Goal: Task Accomplishment & Management: Use online tool/utility

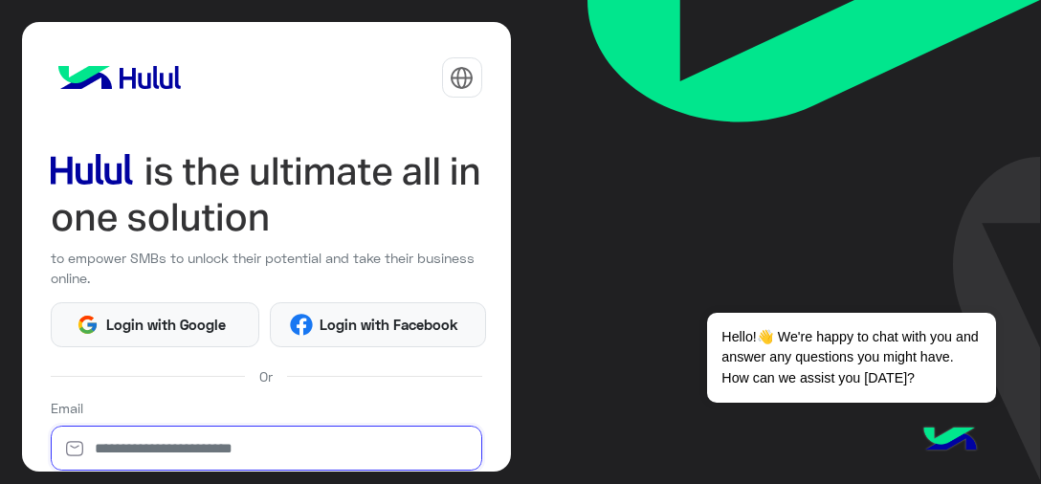
type input "**********"
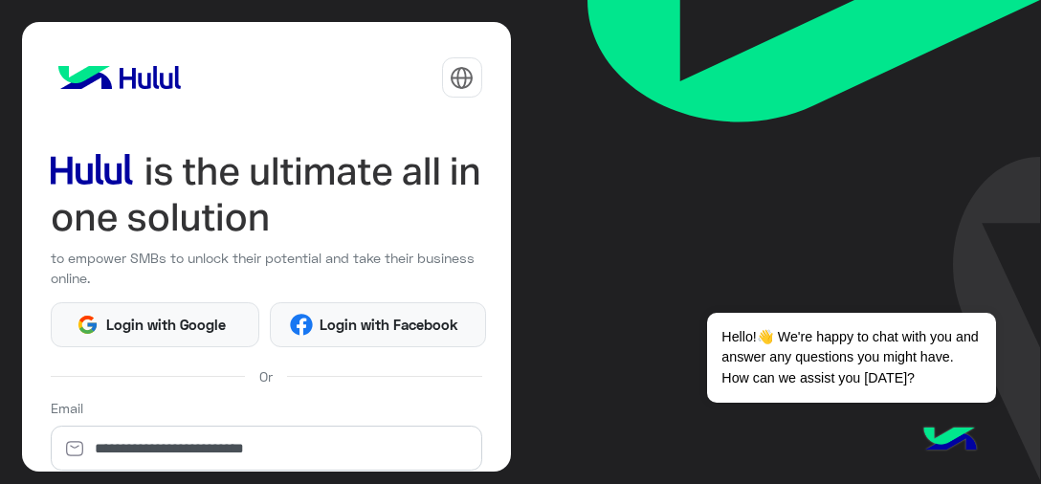
click at [811, 193] on img at bounding box center [815, 240] width 454 height 480
click at [413, 416] on div "**********" at bounding box center [267, 439] width 432 height 83
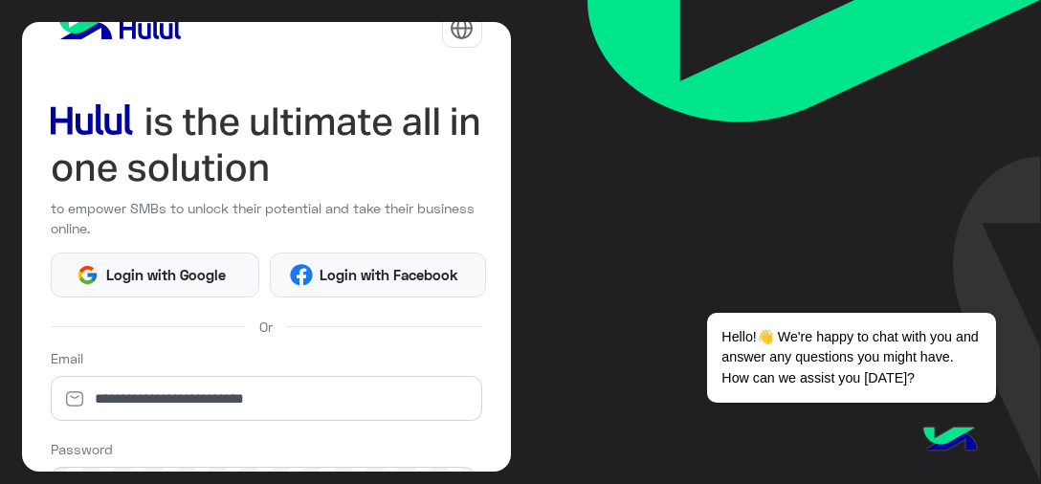
scroll to position [96, 0]
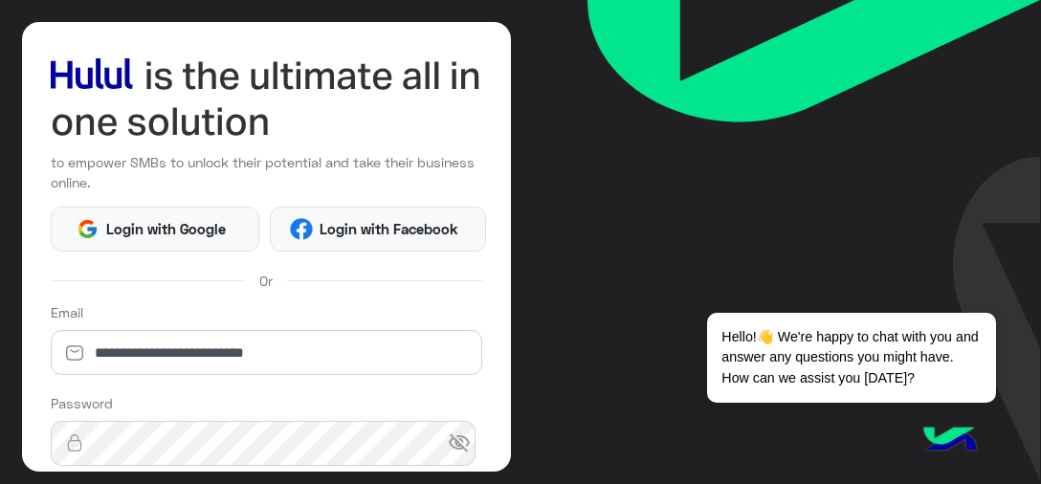
click at [822, 263] on img at bounding box center [815, 240] width 454 height 480
click at [427, 411] on div "Password visibility_off Forgot Password?" at bounding box center [267, 445] width 432 height 104
click at [448, 393] on div "Password visibility_off Forgot Password?" at bounding box center [267, 445] width 432 height 104
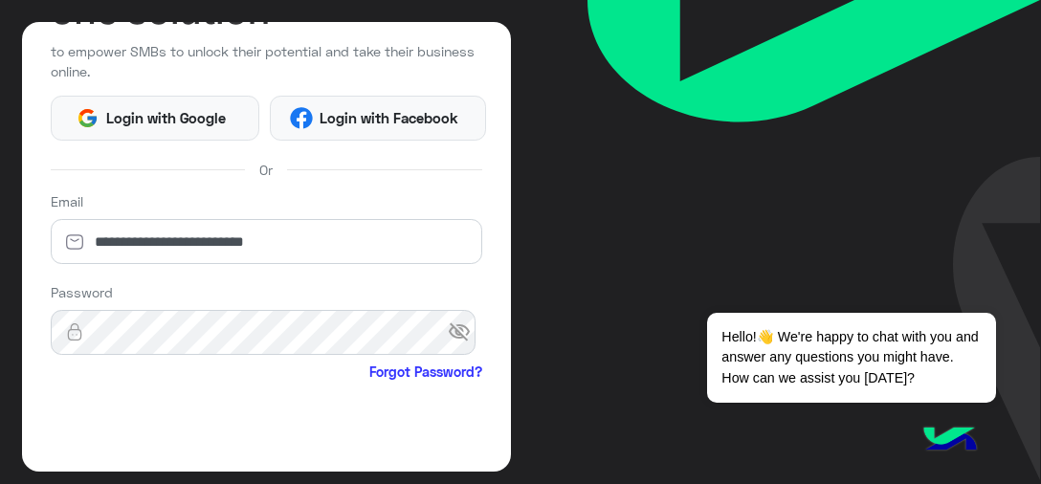
scroll to position [344, 0]
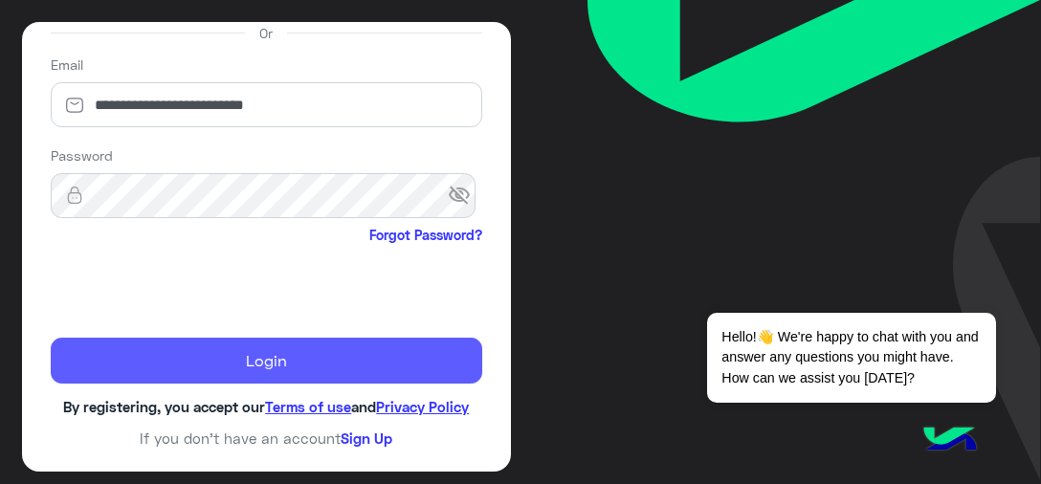
click at [227, 358] on button "Login" at bounding box center [267, 361] width 432 height 46
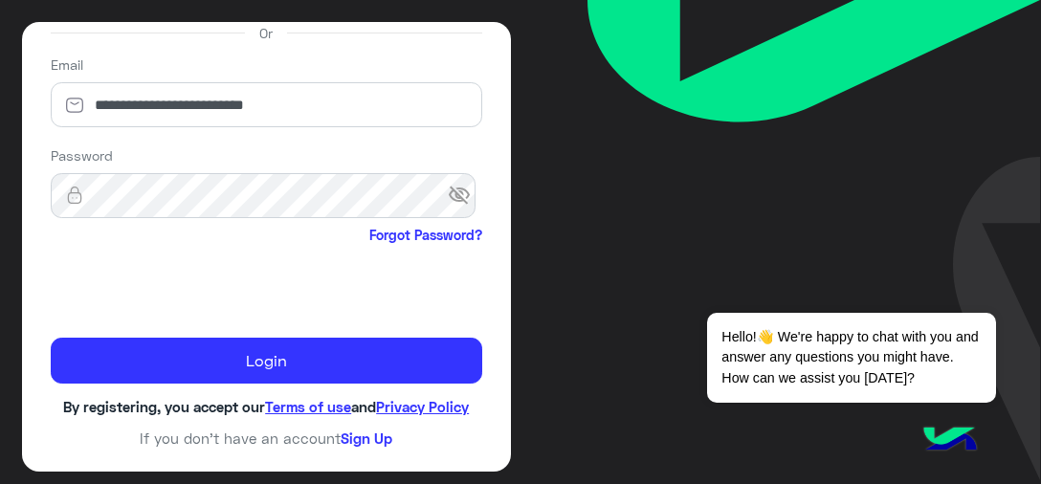
click at [454, 197] on span "visibility_off" at bounding box center [465, 196] width 34 height 34
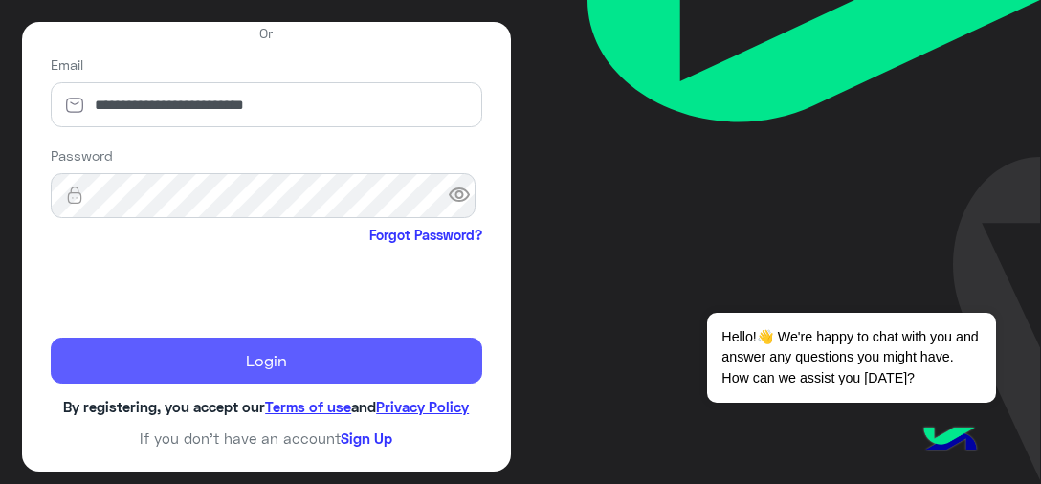
click at [299, 376] on button "Login" at bounding box center [267, 361] width 432 height 46
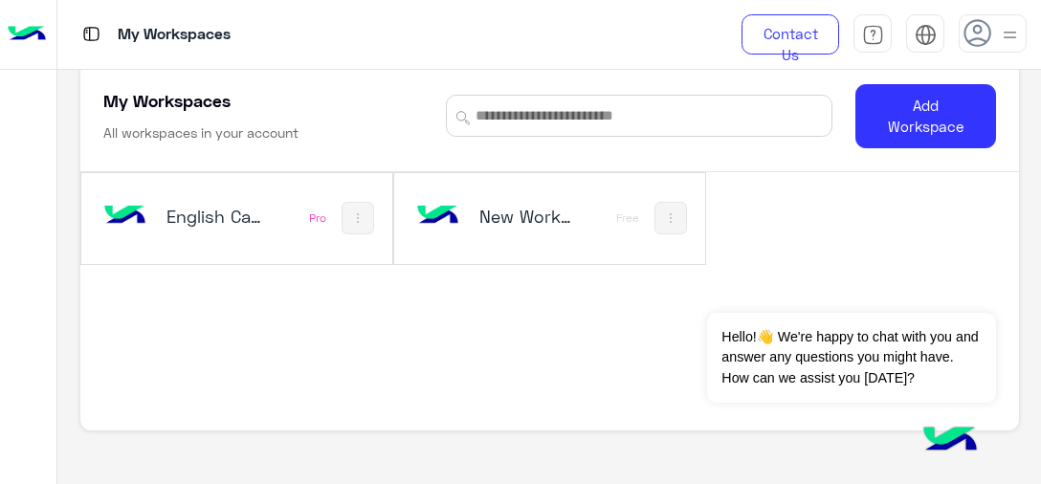
scroll to position [40, 0]
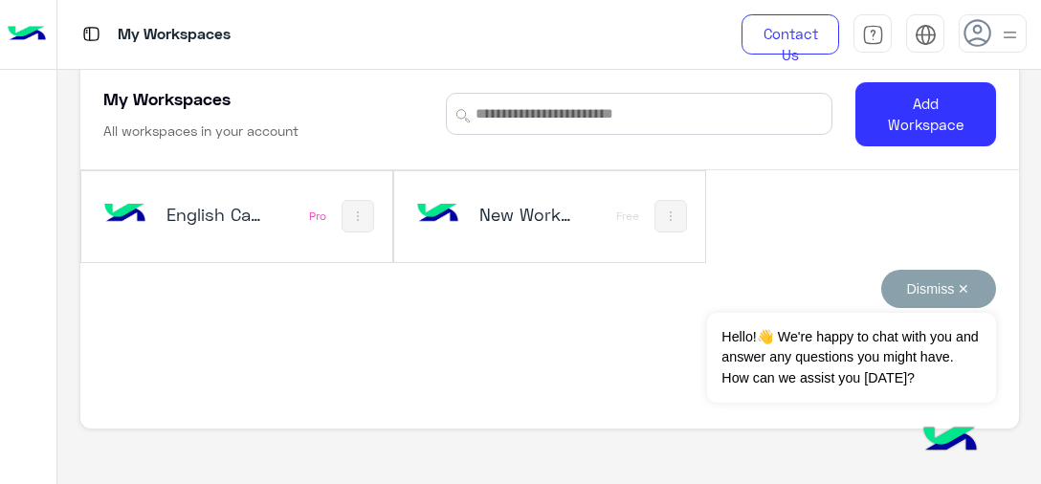
click at [965, 290] on button "Dismiss ✕" at bounding box center [938, 289] width 115 height 38
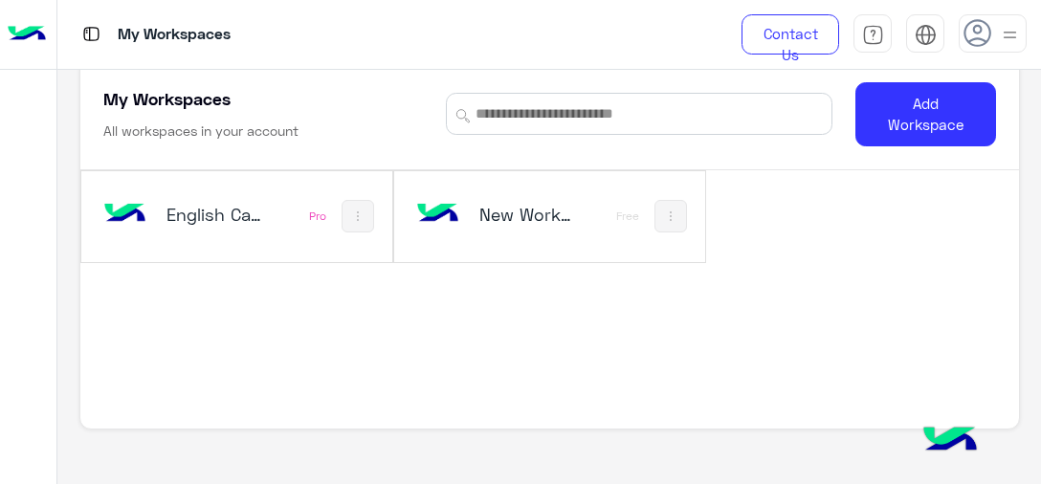
click at [237, 222] on h5 "English Capsules" at bounding box center [216, 214] width 99 height 23
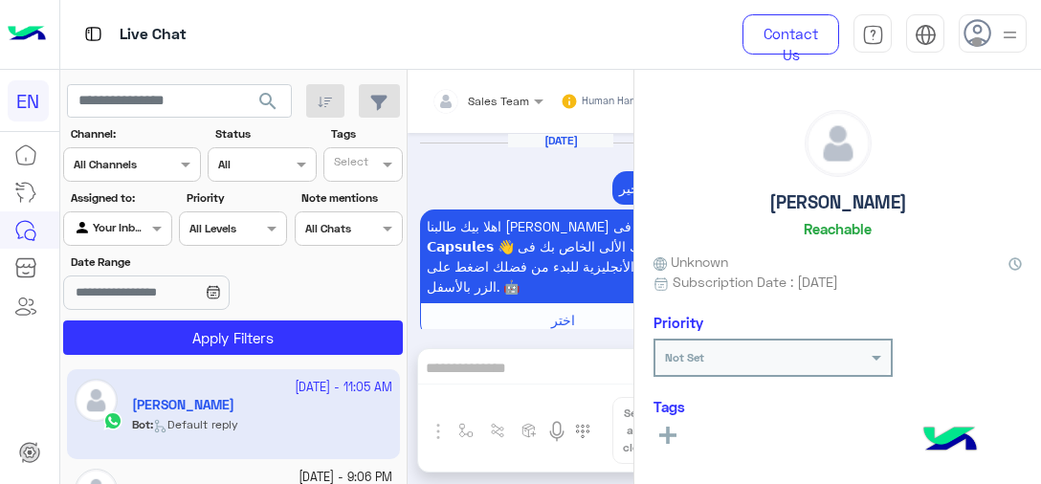
scroll to position [1483, 0]
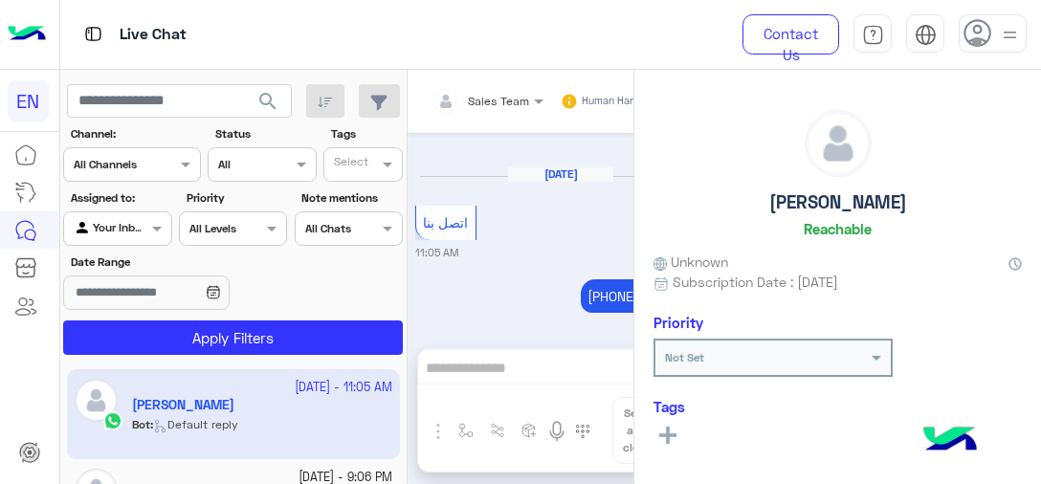
click at [130, 173] on div "Channel All Channels" at bounding box center [132, 164] width 138 height 34
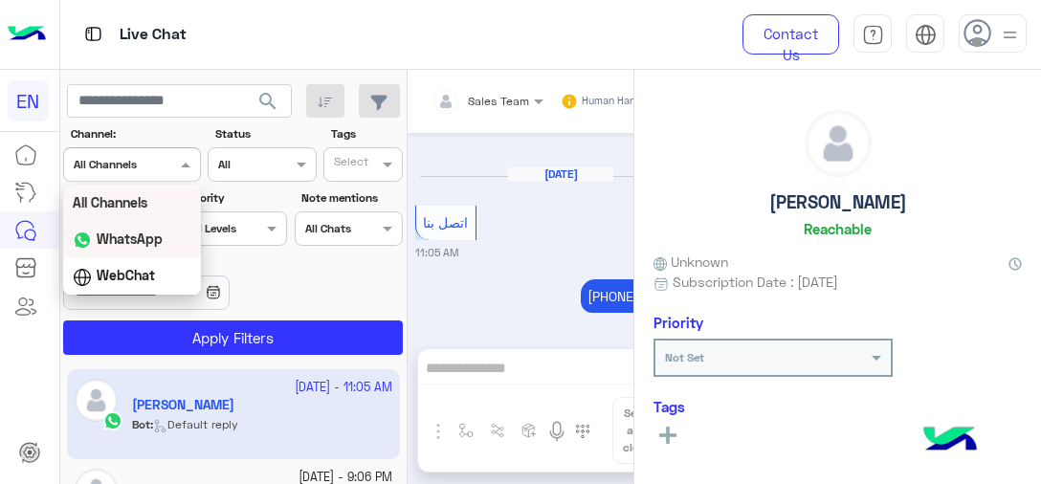
click at [123, 231] on b "WhatsApp" at bounding box center [130, 239] width 66 height 16
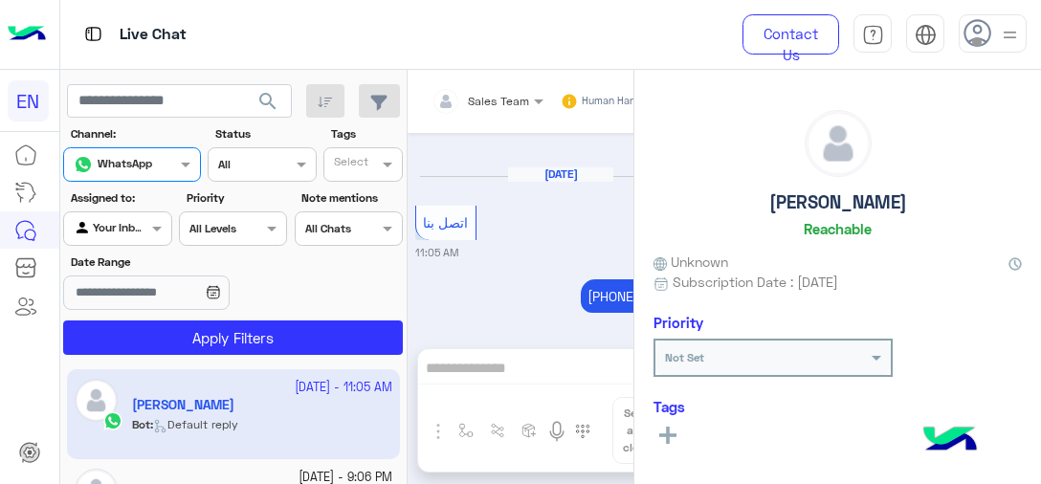
click at [123, 229] on div at bounding box center [117, 226] width 106 height 18
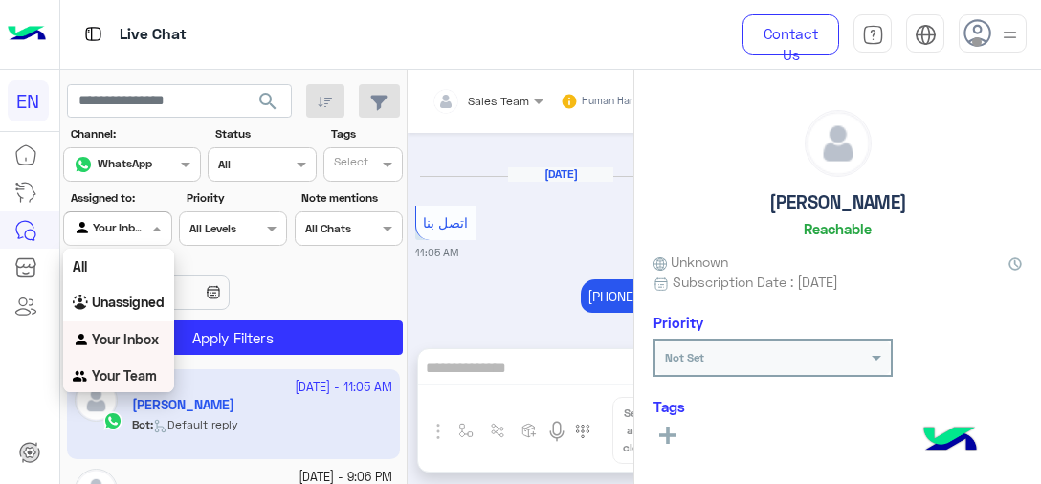
click at [109, 372] on b "Your Team" at bounding box center [124, 376] width 65 height 16
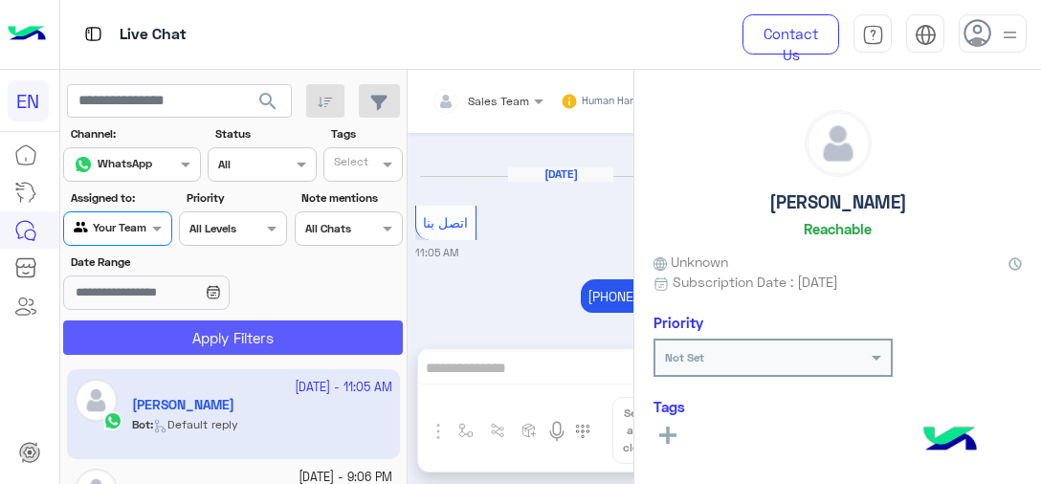
click at [149, 338] on button "Apply Filters" at bounding box center [233, 338] width 340 height 34
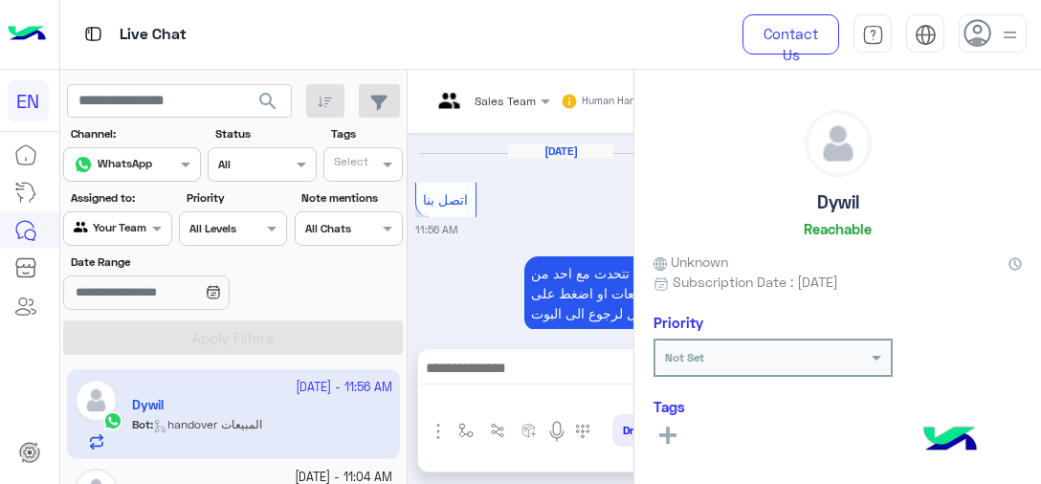
click at [308, 414] on app-inbox-user "[DATE] - 11:56 AM Dywil Bot : handover المبيعات" at bounding box center [233, 414] width 333 height 90
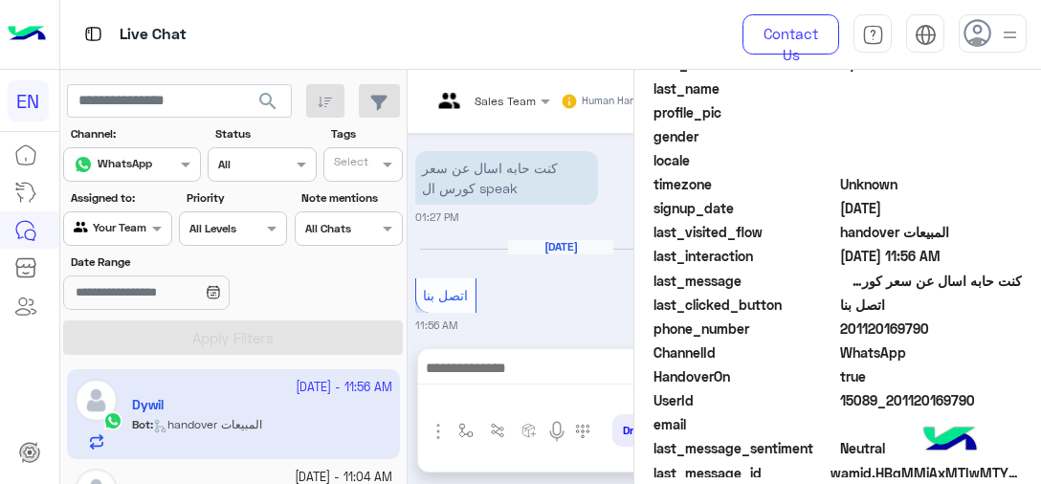
scroll to position [545, 0]
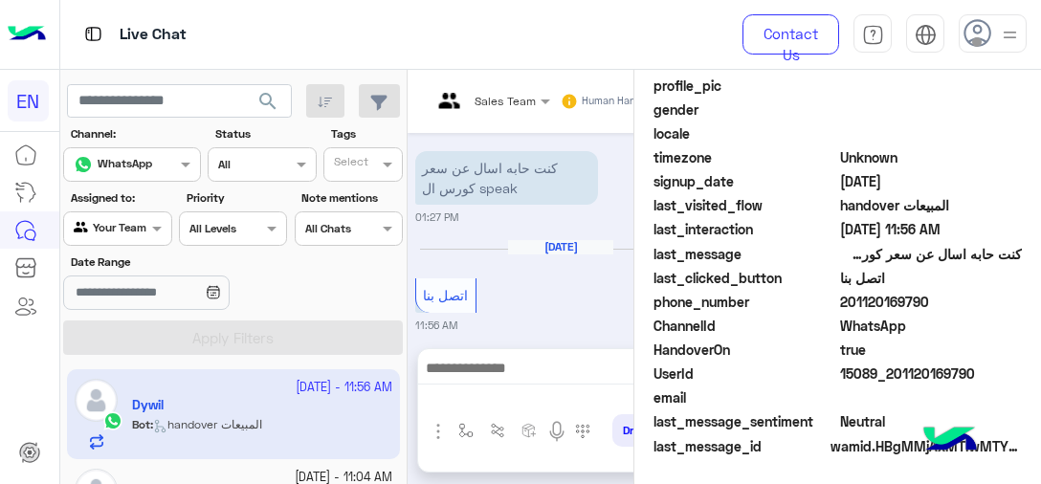
click at [892, 306] on span "201120169790" at bounding box center [931, 302] width 183 height 20
click at [892, 307] on span "201120169790" at bounding box center [931, 302] width 183 height 20
copy span "201120169790"
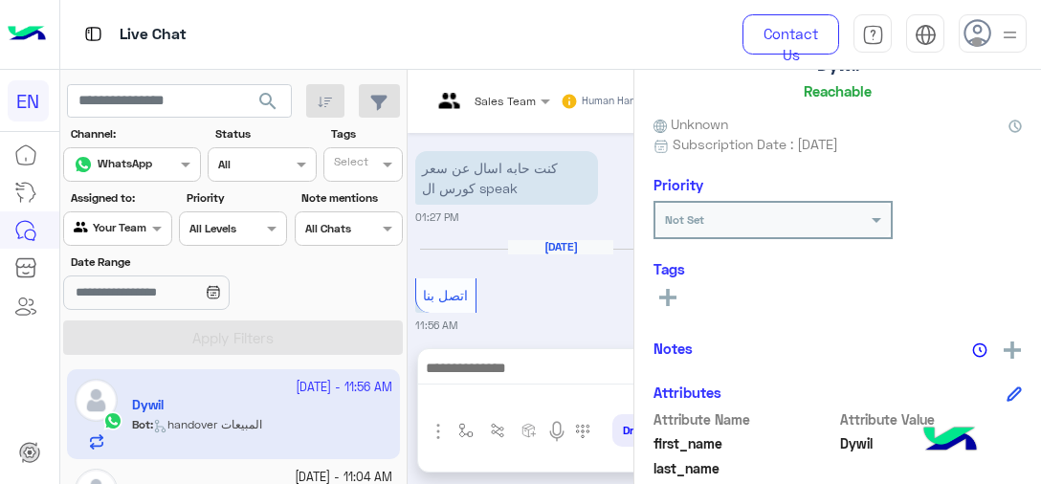
scroll to position [124, 0]
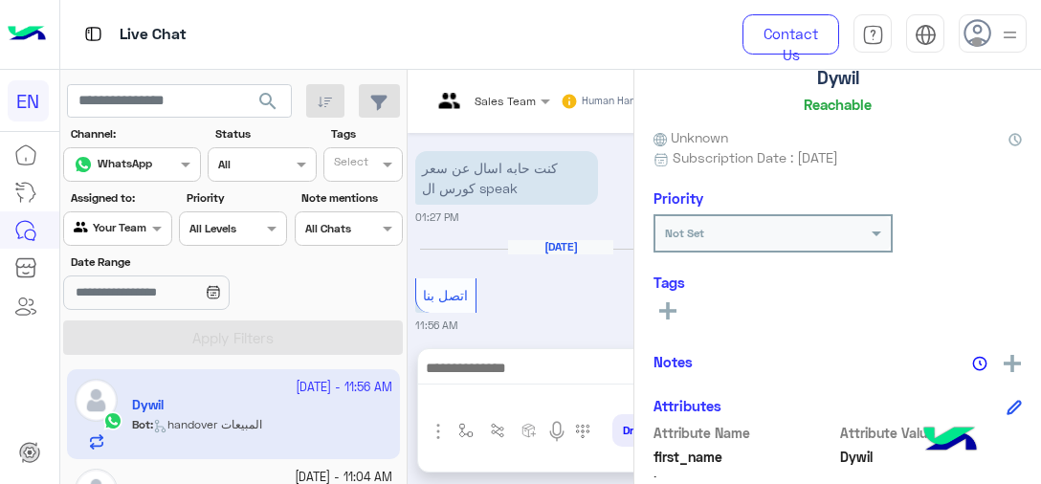
click at [836, 79] on h5 "Dywil" at bounding box center [838, 78] width 42 height 22
copy h5 "Dywil"
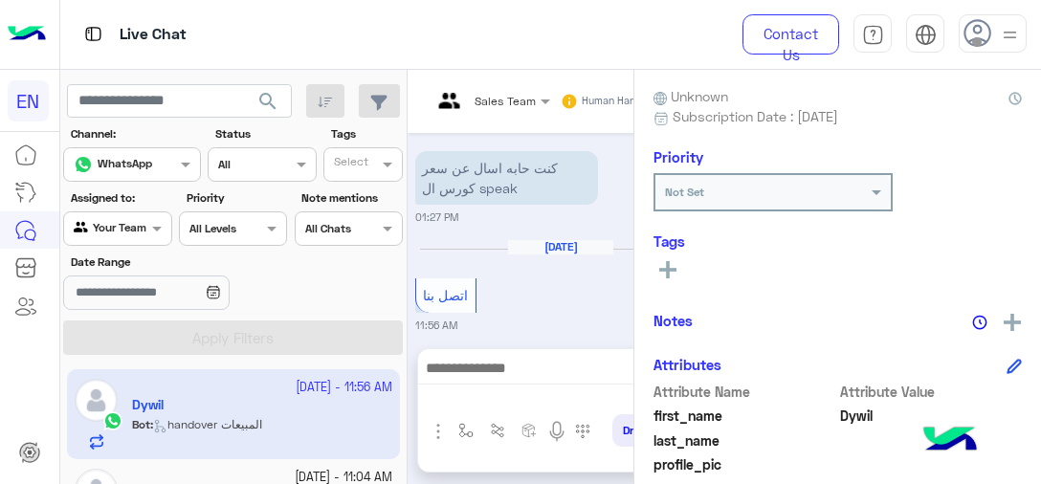
scroll to position [107, 0]
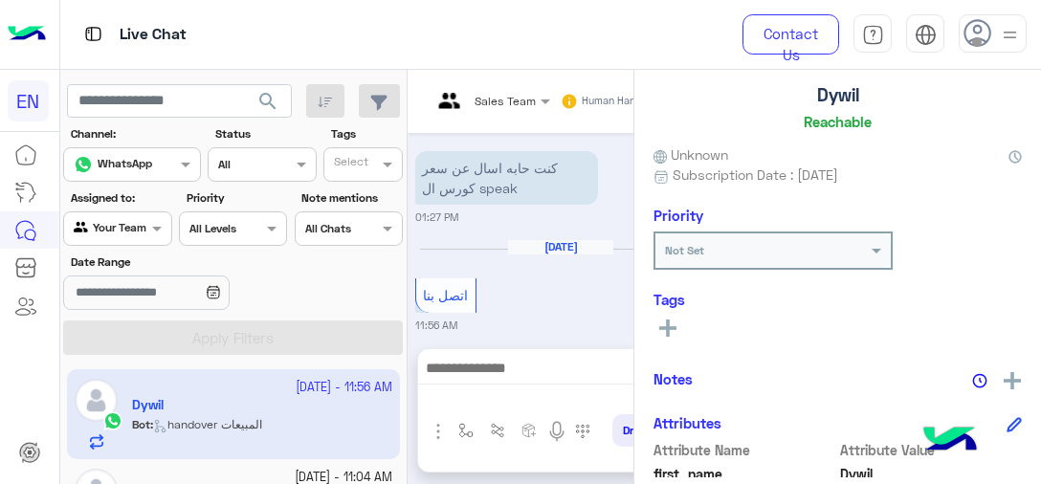
click at [664, 327] on rect at bounding box center [667, 328] width 17 height 4
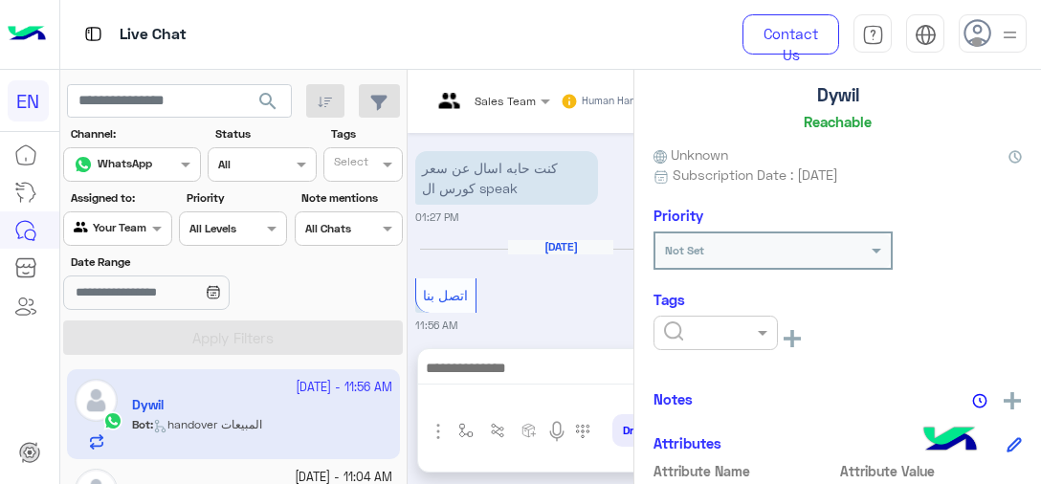
click at [691, 331] on input "text" at bounding box center [693, 331] width 58 height 17
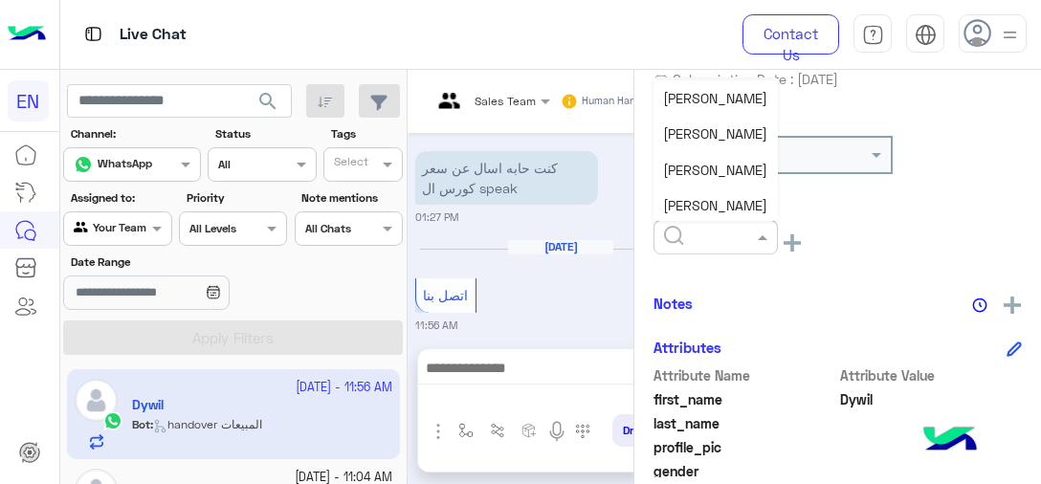
scroll to position [125, 0]
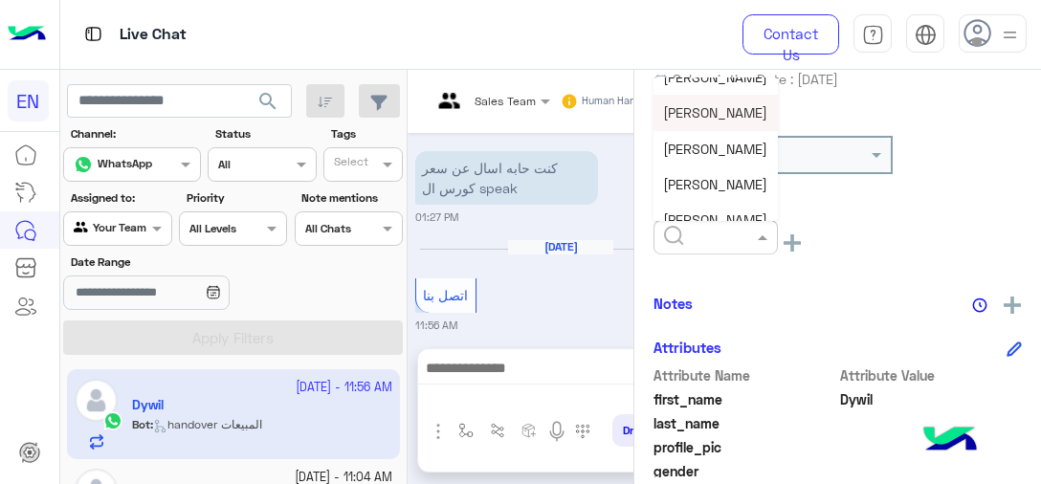
click at [720, 124] on div "[PERSON_NAME]" at bounding box center [716, 112] width 124 height 35
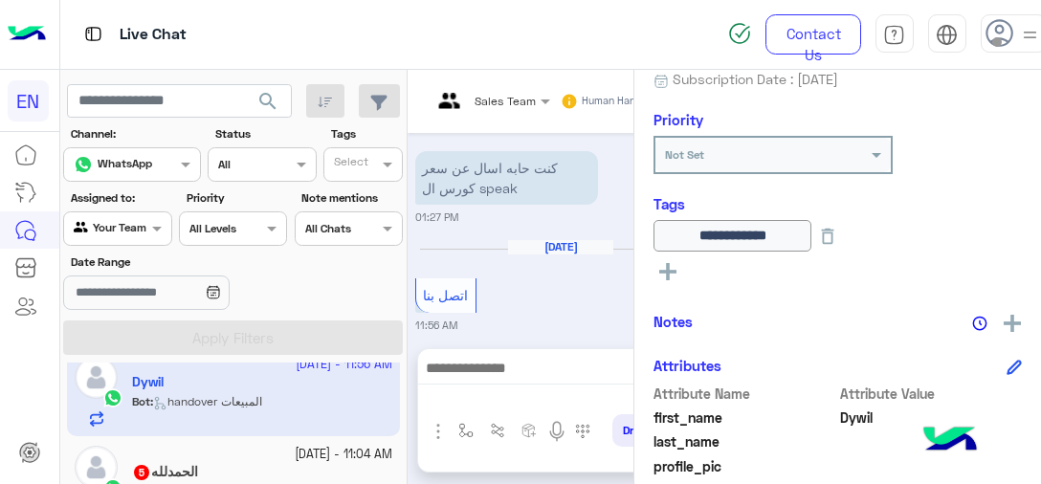
scroll to position [92, 0]
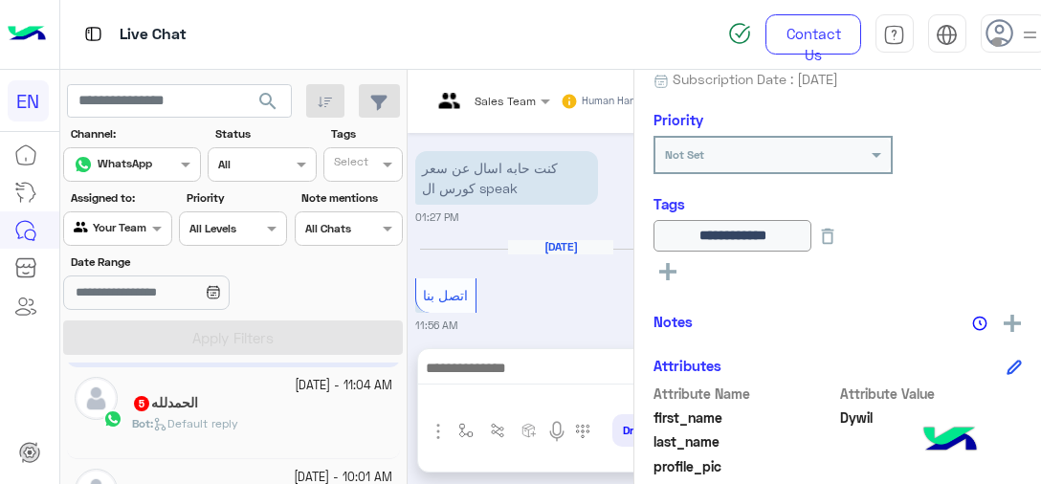
click at [336, 411] on div "ال[PERSON_NAME] 5" at bounding box center [262, 405] width 260 height 20
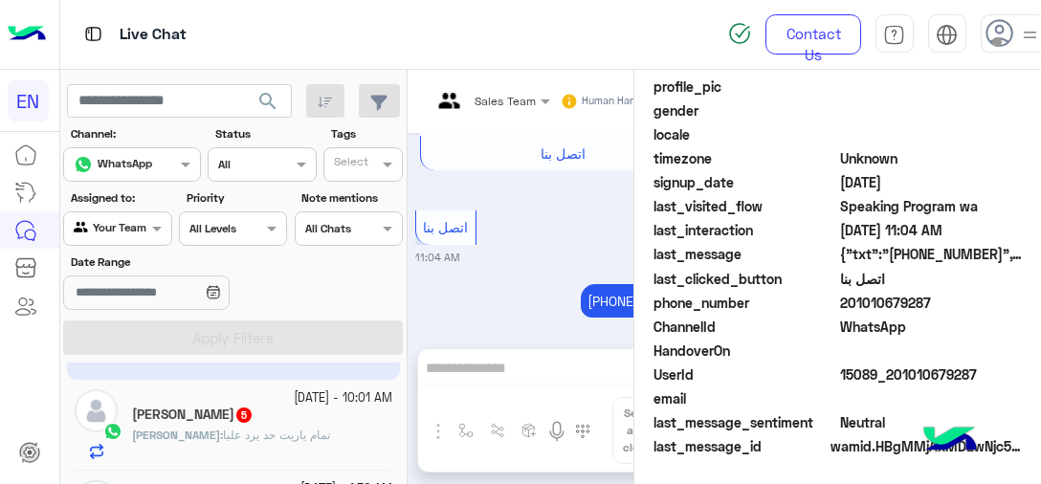
scroll to position [188, 0]
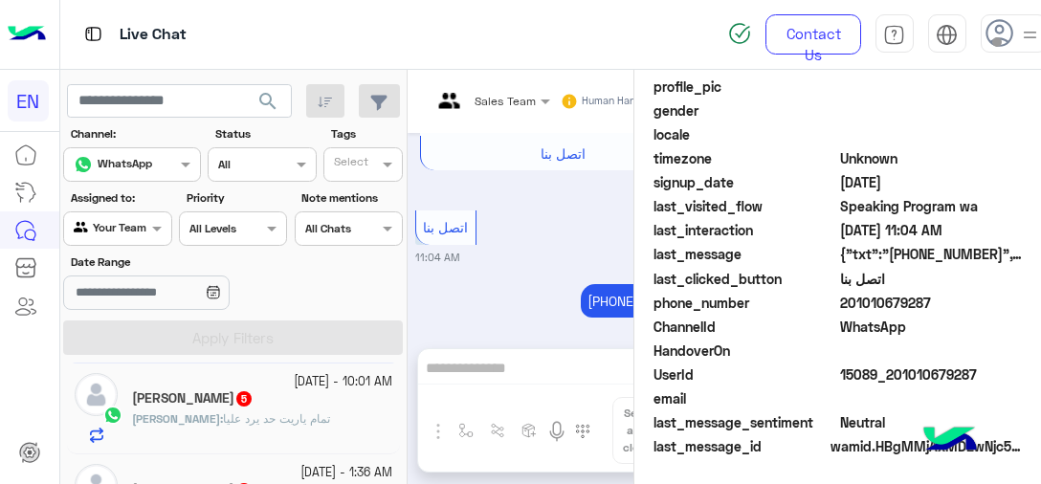
click at [206, 427] on div "[PERSON_NAME] : تمام ياريت حد يرد عليا" at bounding box center [262, 427] width 260 height 33
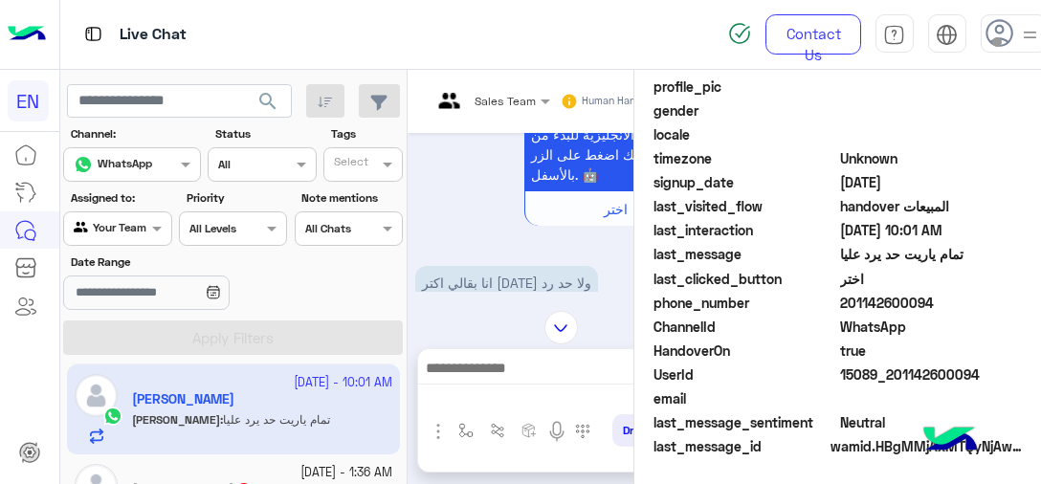
scroll to position [397, 0]
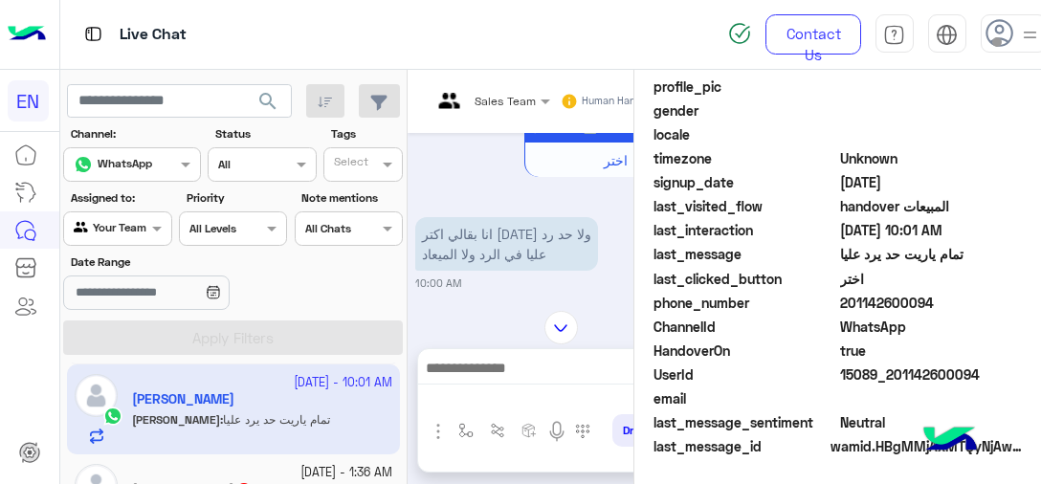
drag, startPoint x: 846, startPoint y: 299, endPoint x: 934, endPoint y: 299, distance: 88.1
click at [934, 299] on span "201142600094" at bounding box center [931, 303] width 183 height 20
copy span "01142600094"
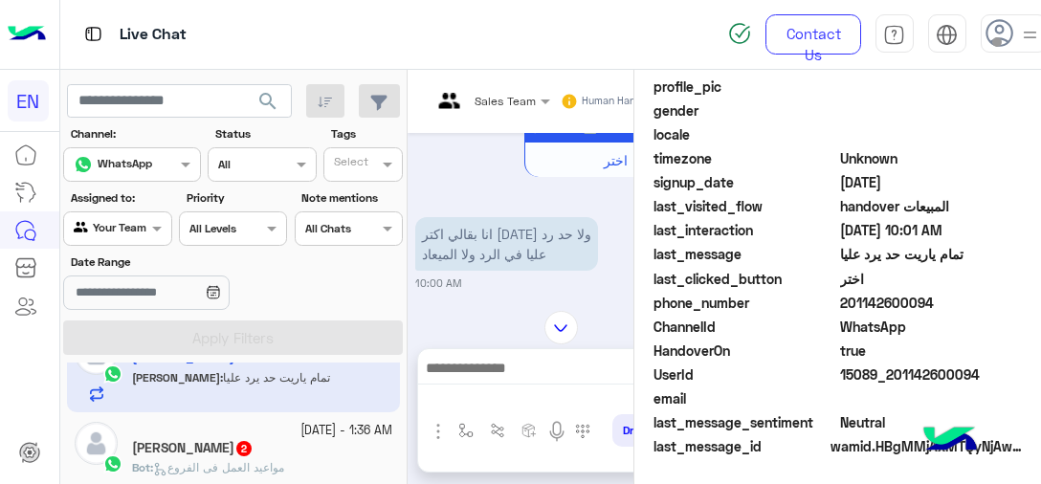
scroll to position [283, 0]
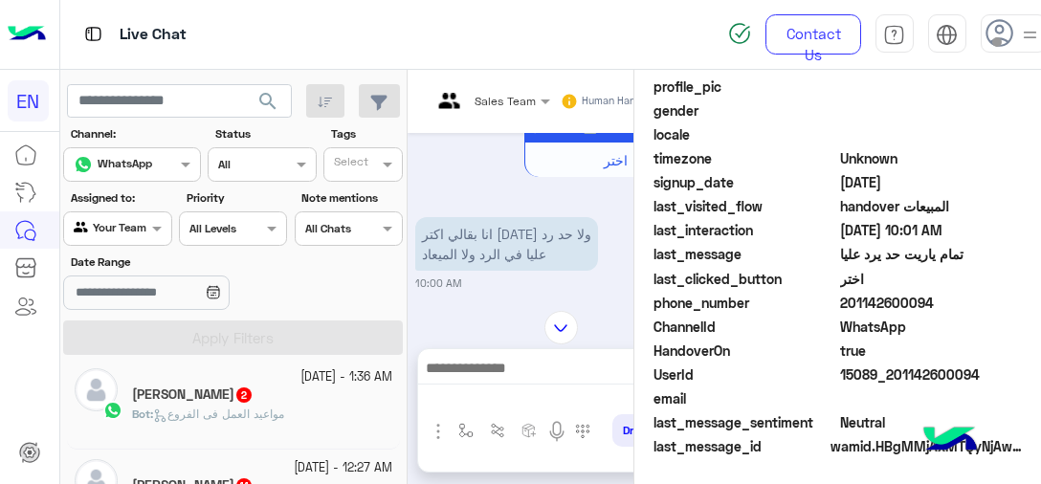
click at [284, 414] on span "مواعيد العمل فى الفروع" at bounding box center [218, 414] width 131 height 14
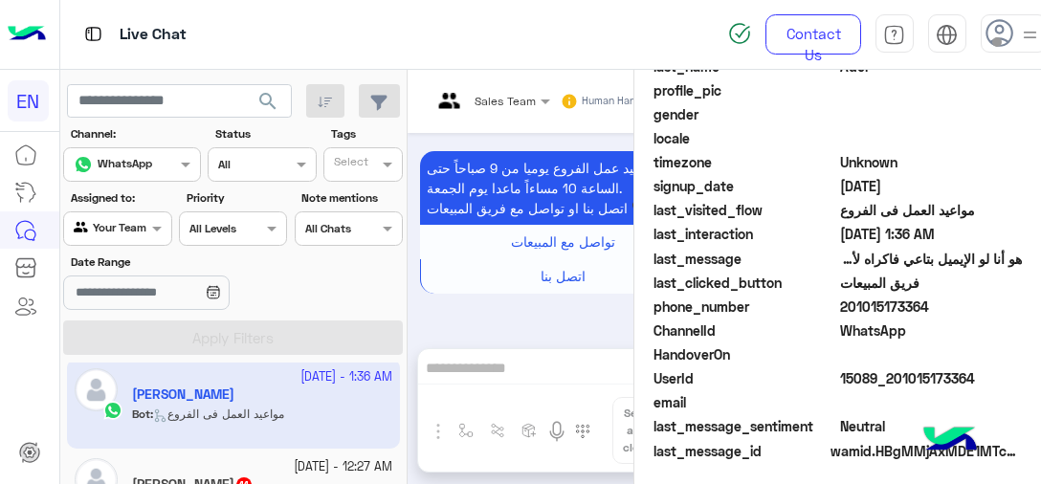
scroll to position [544, 0]
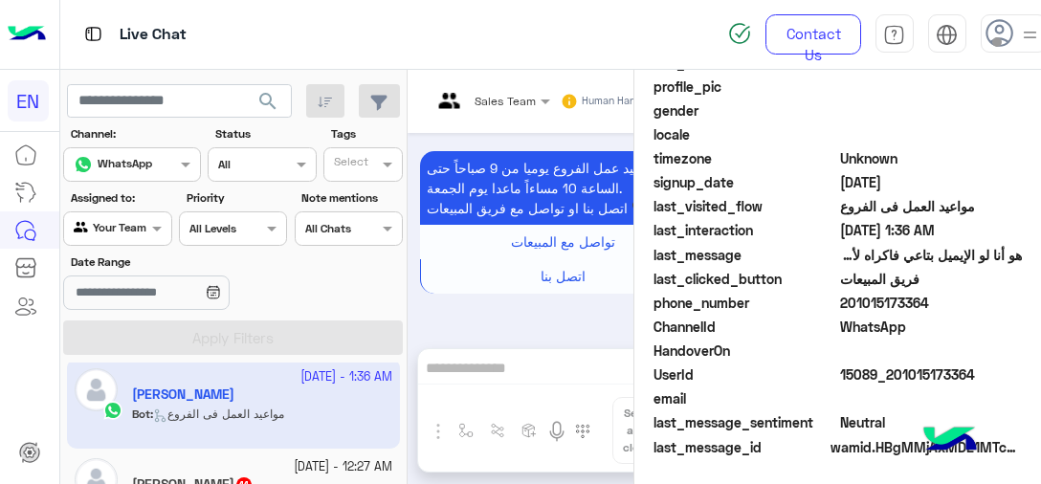
drag, startPoint x: 914, startPoint y: 300, endPoint x: 840, endPoint y: 303, distance: 73.8
click at [840, 303] on span "201015173364" at bounding box center [931, 303] width 183 height 20
copy span "01015173364"
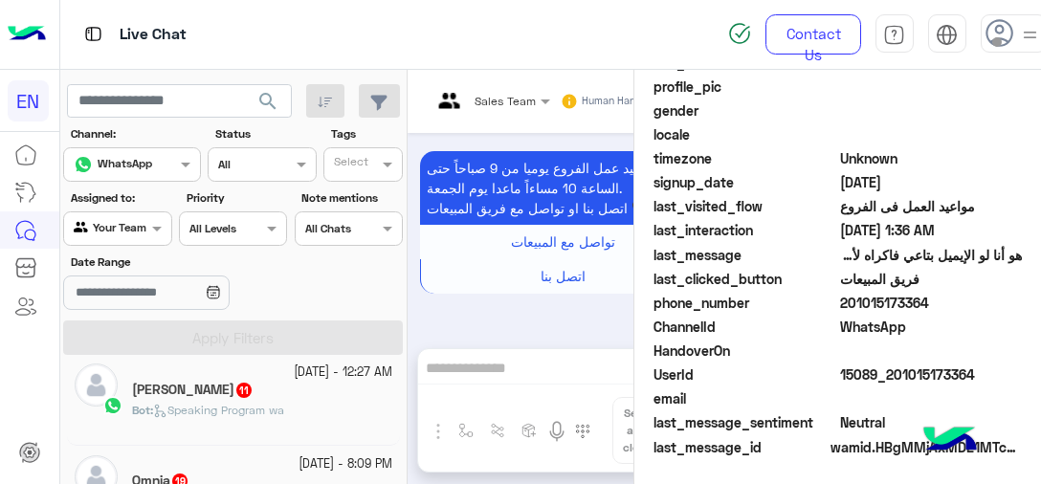
scroll to position [380, 0]
click at [239, 421] on div "Bot : Speaking Program wa" at bounding box center [262, 417] width 260 height 33
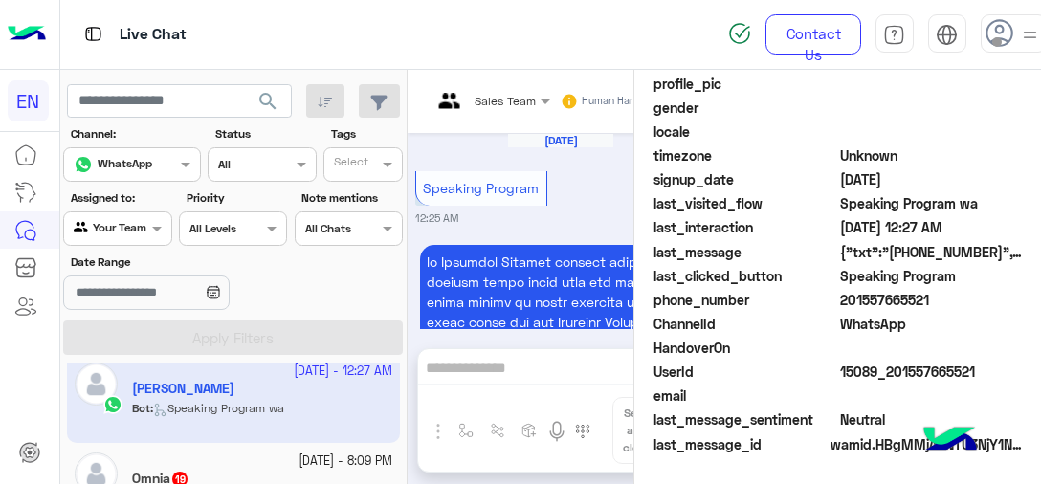
scroll to position [2709, 0]
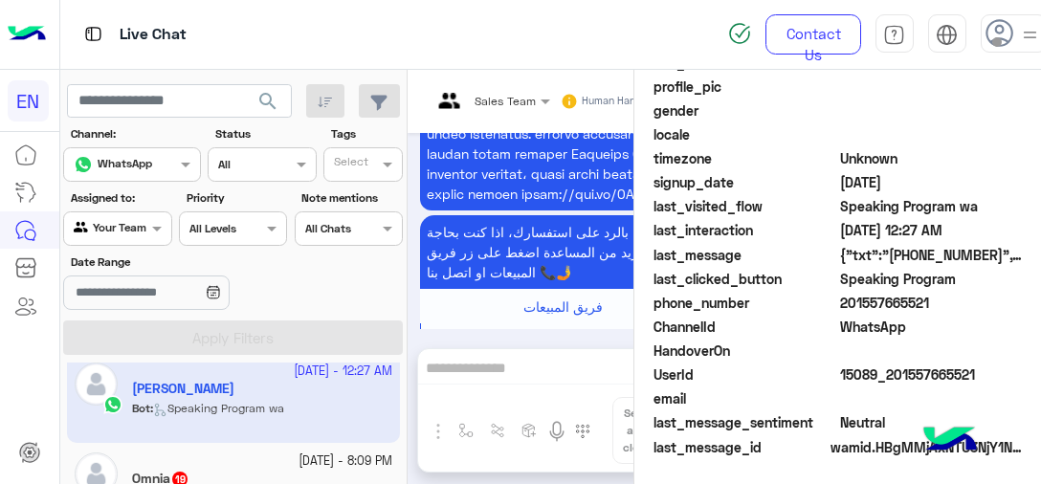
click at [897, 299] on span "201557665521" at bounding box center [931, 303] width 183 height 20
copy span "201557665521"
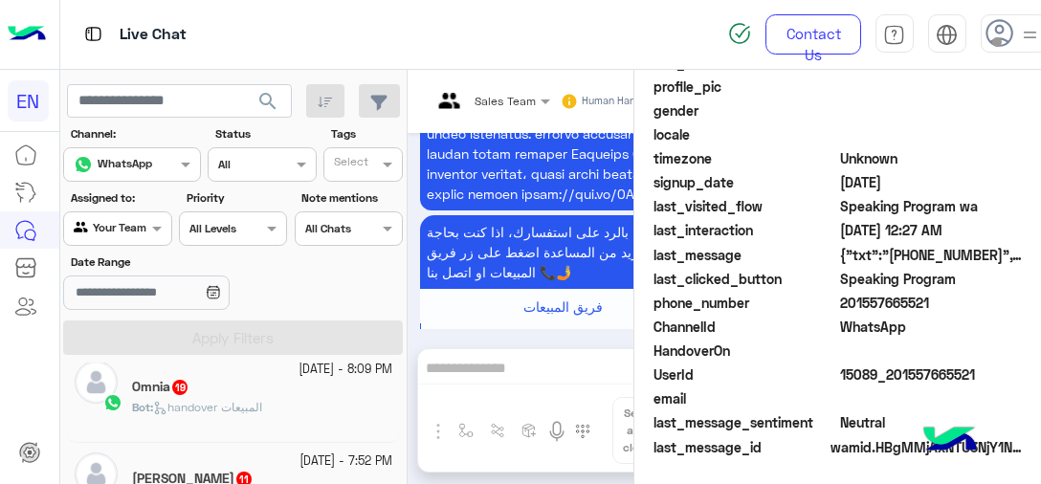
scroll to position [477, 0]
click at [313, 415] on div "Bot : handover المبيعات" at bounding box center [262, 411] width 260 height 33
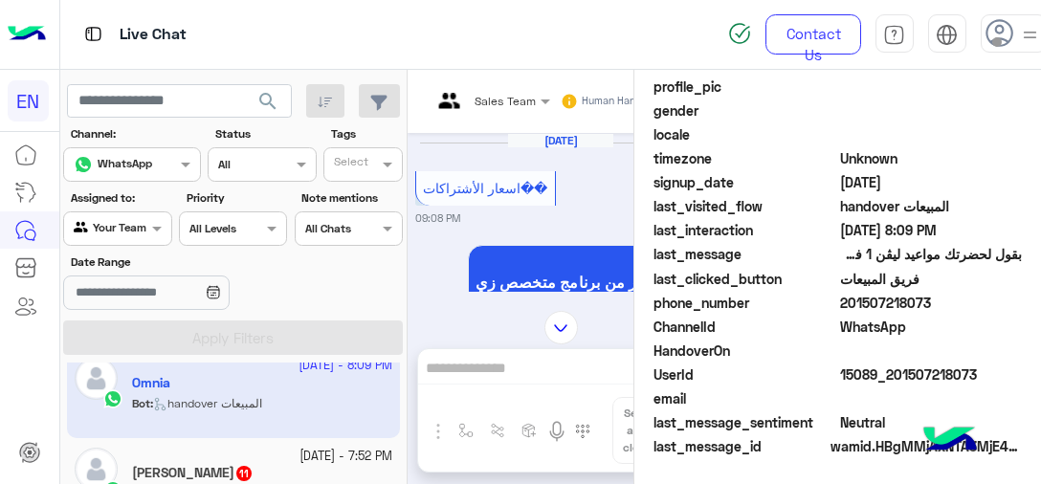
scroll to position [1554, 0]
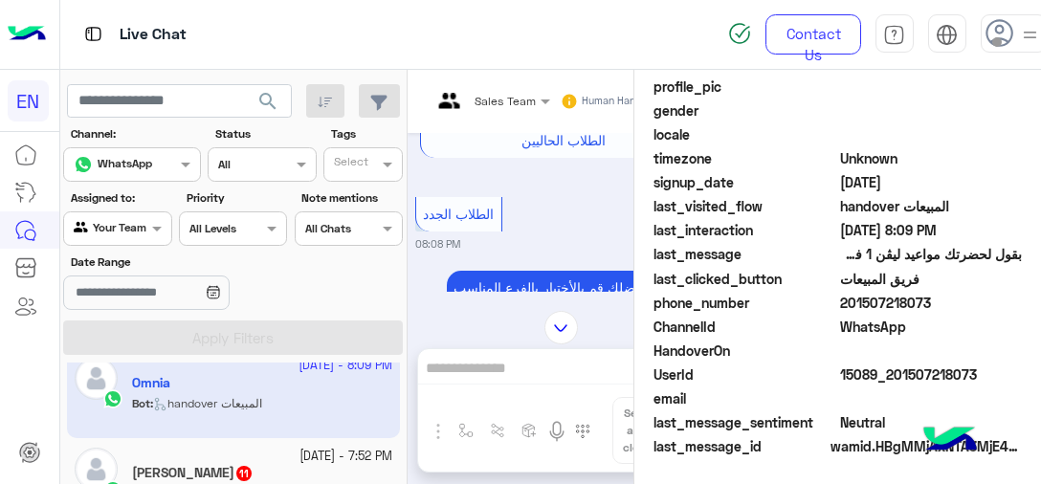
drag, startPoint x: 846, startPoint y: 299, endPoint x: 931, endPoint y: 299, distance: 85.2
click at [931, 299] on span "201507218073" at bounding box center [931, 303] width 183 height 20
copy span "01507218073"
click at [277, 473] on div "[PERSON_NAME] 11" at bounding box center [262, 475] width 260 height 20
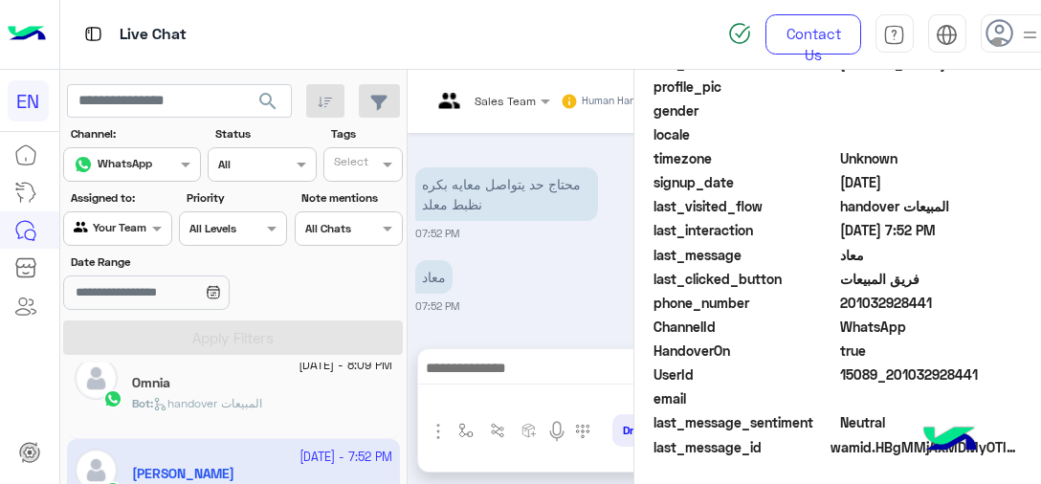
scroll to position [2841, 0]
click at [862, 303] on span "201032928441" at bounding box center [931, 303] width 183 height 20
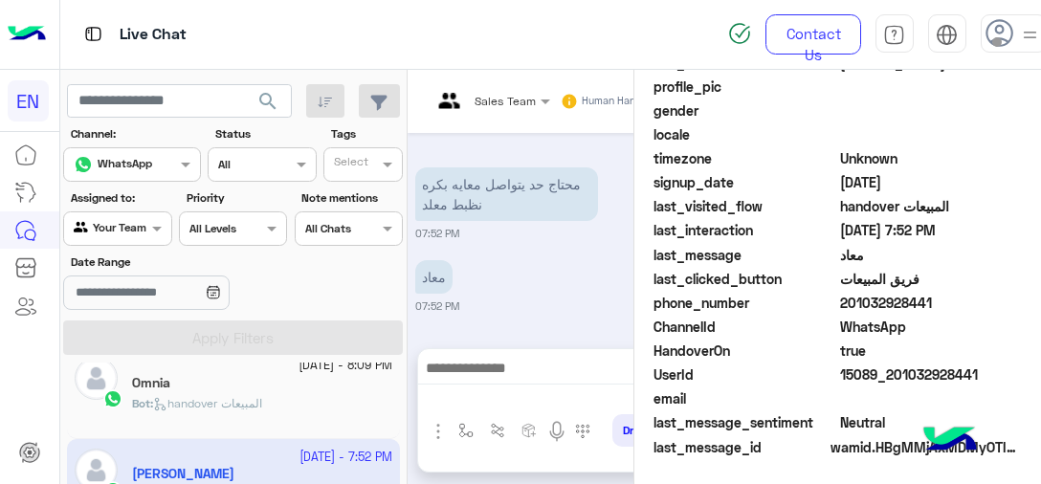
copy span "201032928441"
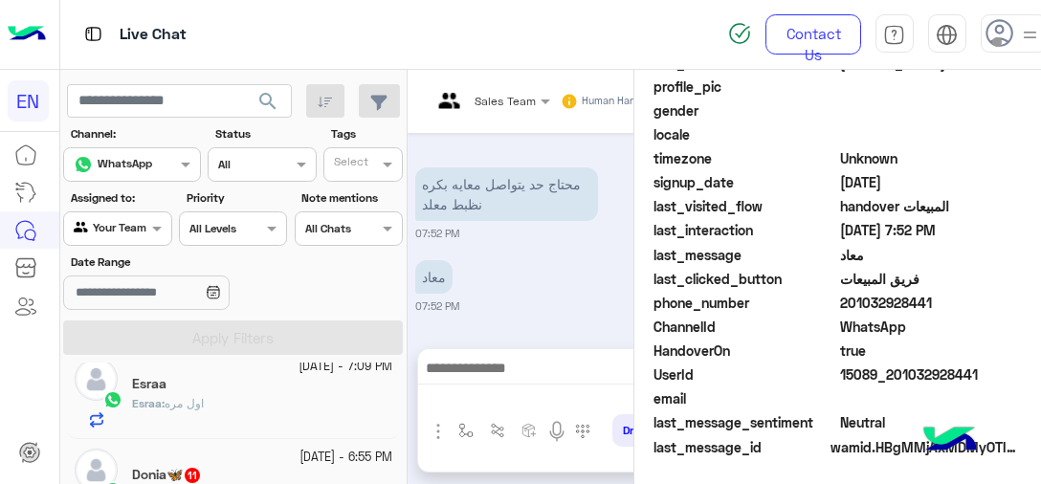
scroll to position [669, 0]
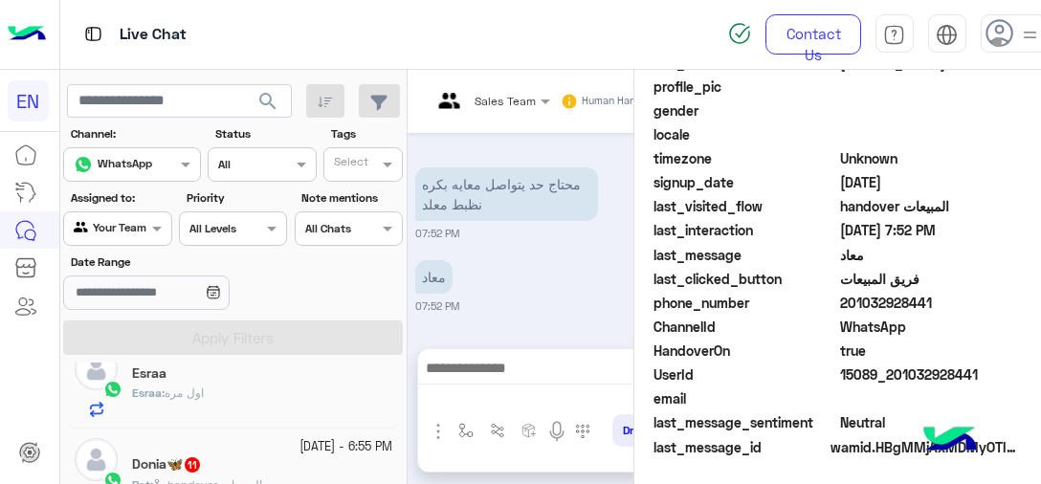
click at [239, 403] on div "Esraa : اول مره" at bounding box center [262, 401] width 260 height 33
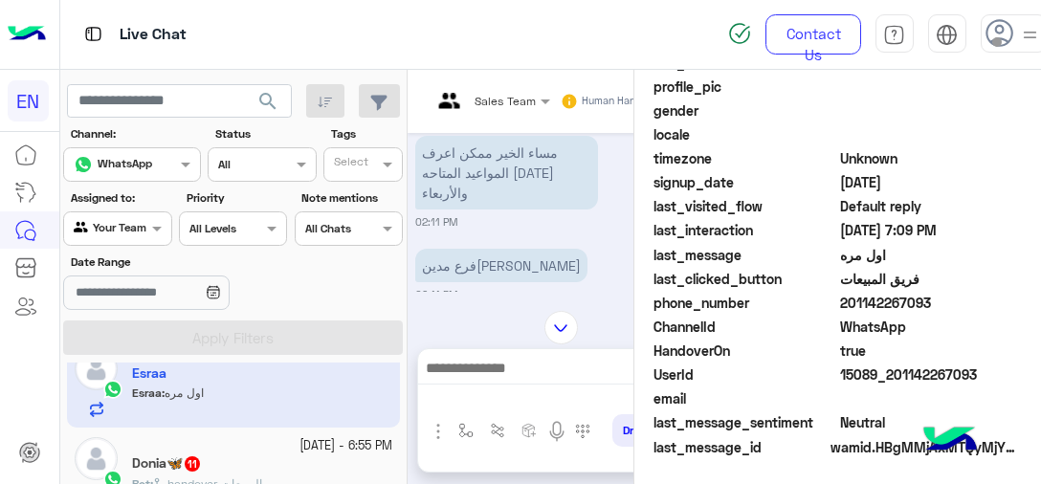
scroll to position [38, 0]
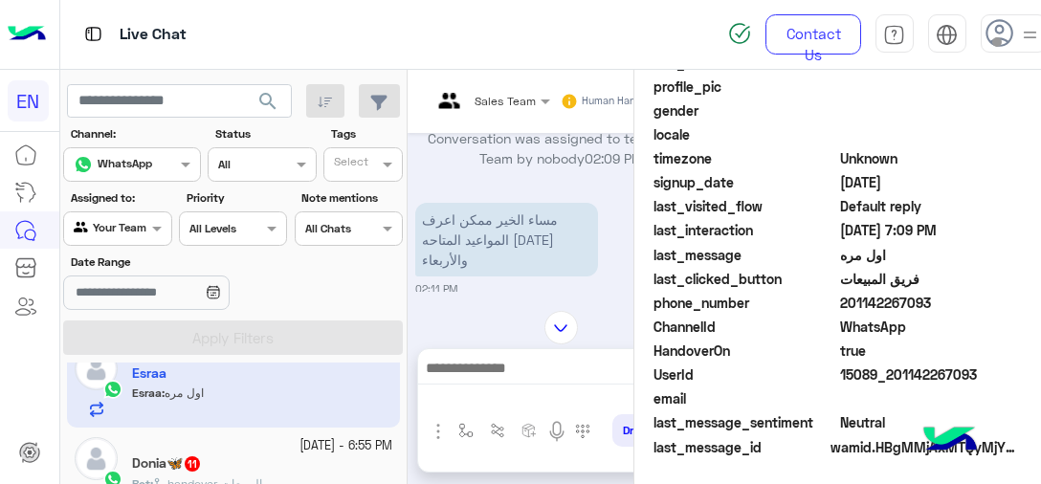
drag, startPoint x: 847, startPoint y: 304, endPoint x: 949, endPoint y: 308, distance: 102.5
click at [949, 308] on span "201142267093" at bounding box center [931, 303] width 183 height 20
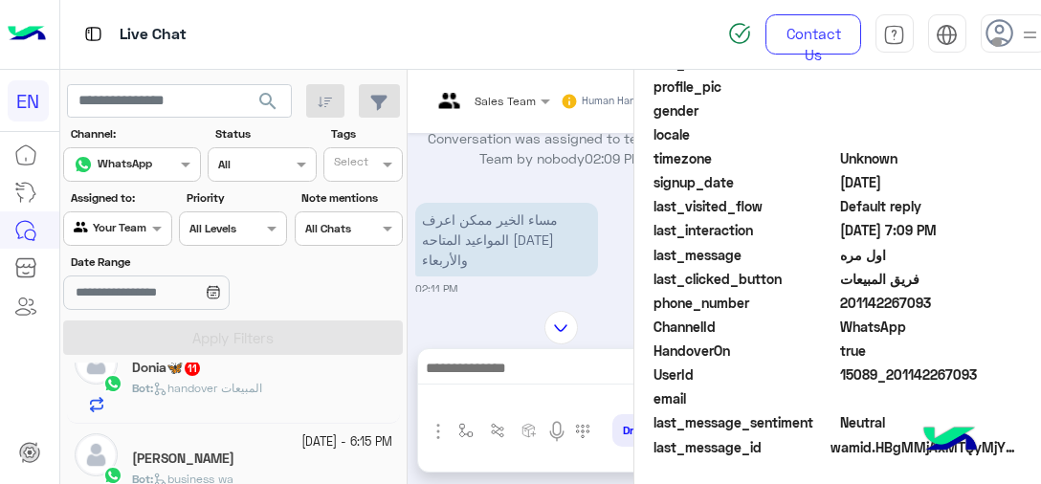
click at [218, 419] on div "[DATE] - 6:55 PM Donia🦋 11 Bot : handover المبيعات" at bounding box center [233, 377] width 333 height 91
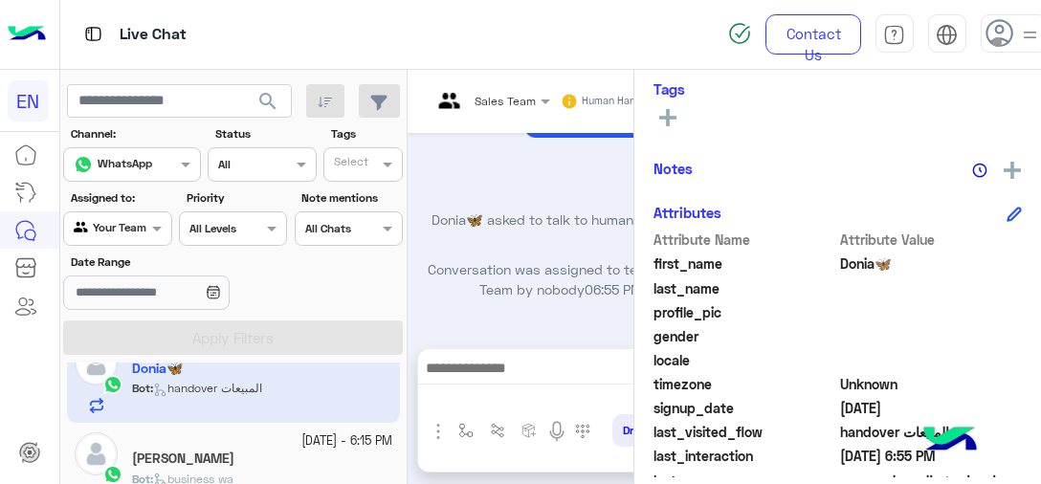
scroll to position [497, 0]
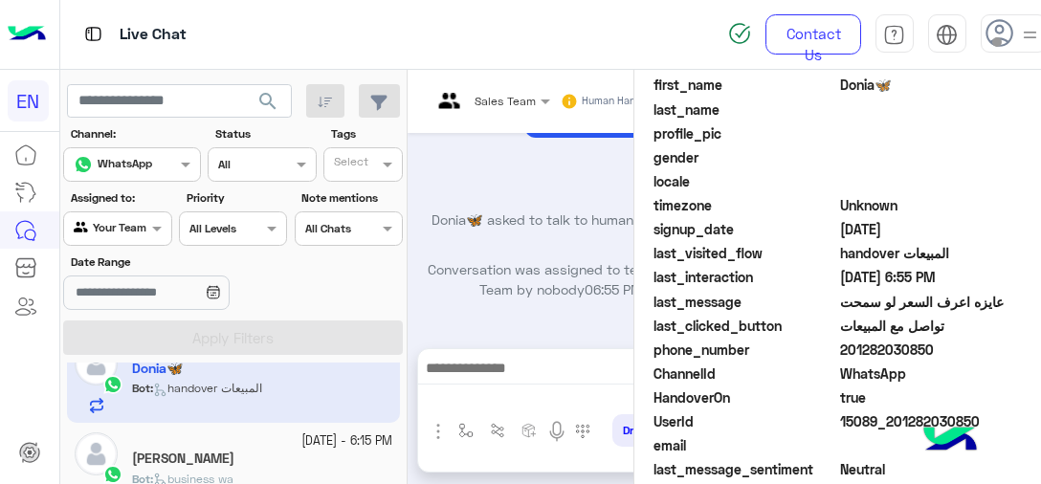
click at [907, 348] on span "201282030850" at bounding box center [931, 350] width 183 height 20
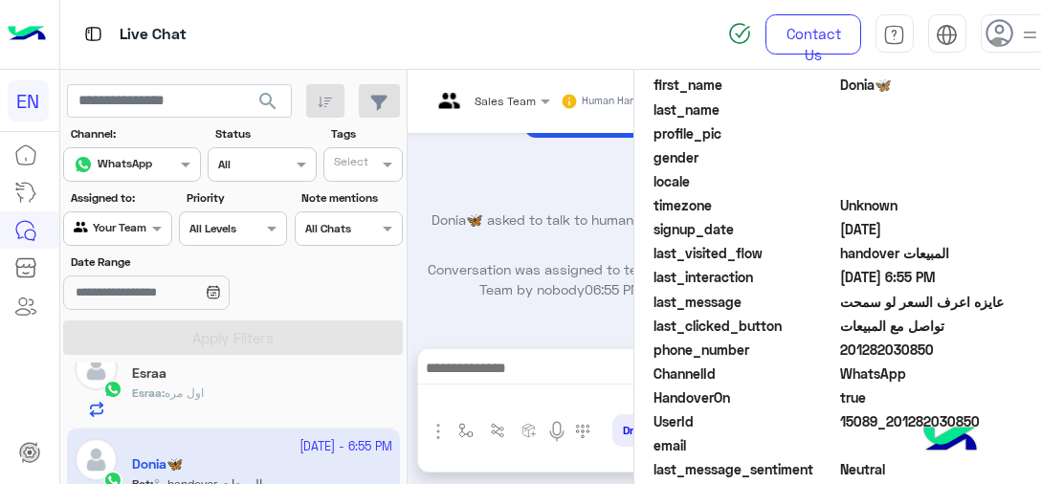
scroll to position [766, 0]
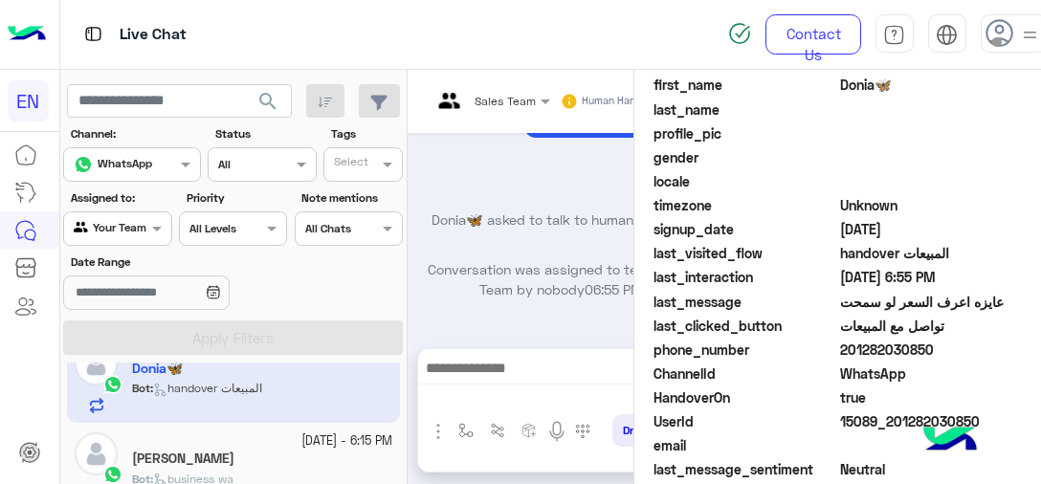
click at [264, 460] on div "[PERSON_NAME]" at bounding box center [262, 461] width 260 height 20
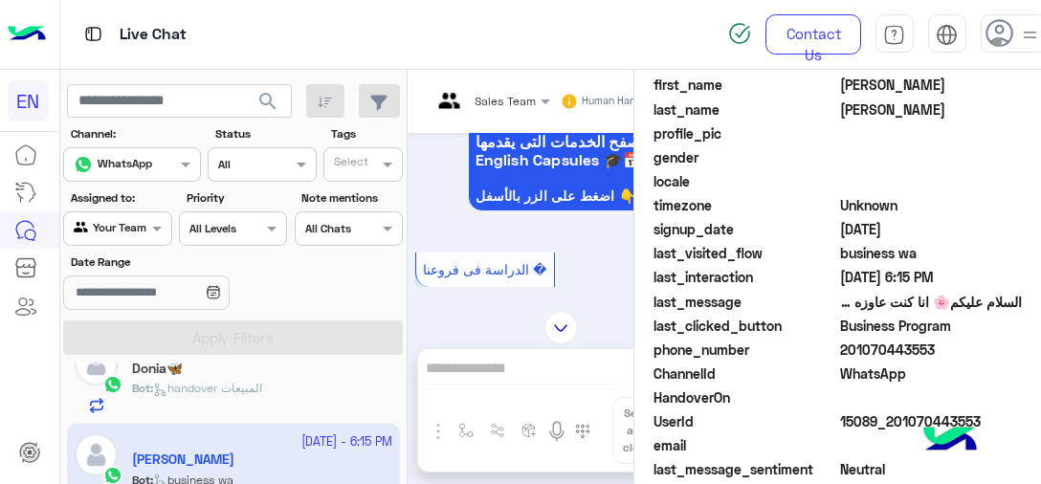
scroll to position [880, 0]
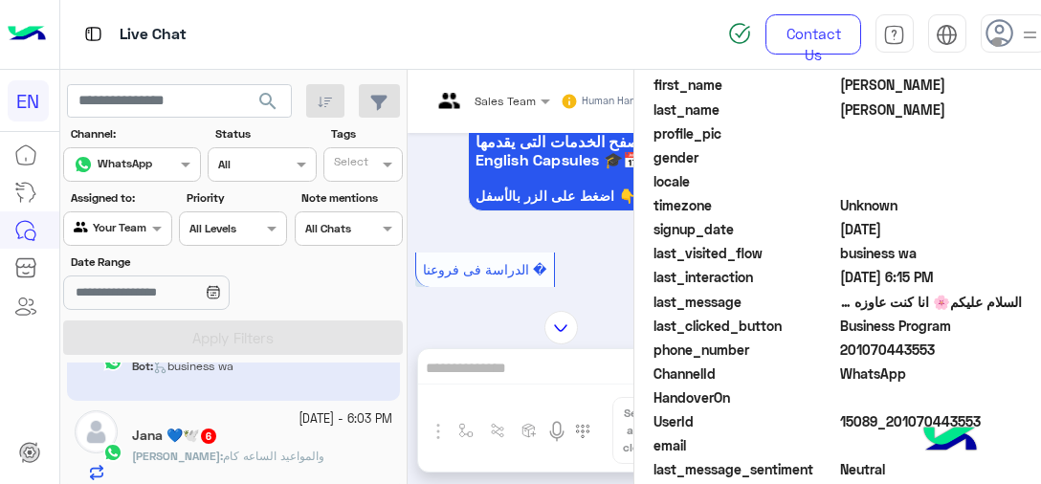
click at [292, 445] on div "Jana 💙🕊️ 6" at bounding box center [262, 438] width 260 height 20
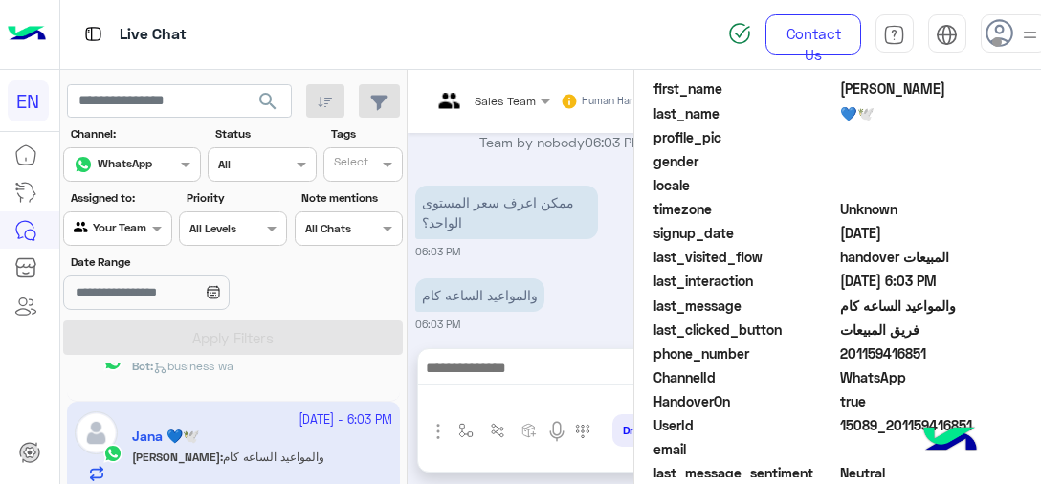
scroll to position [497, 0]
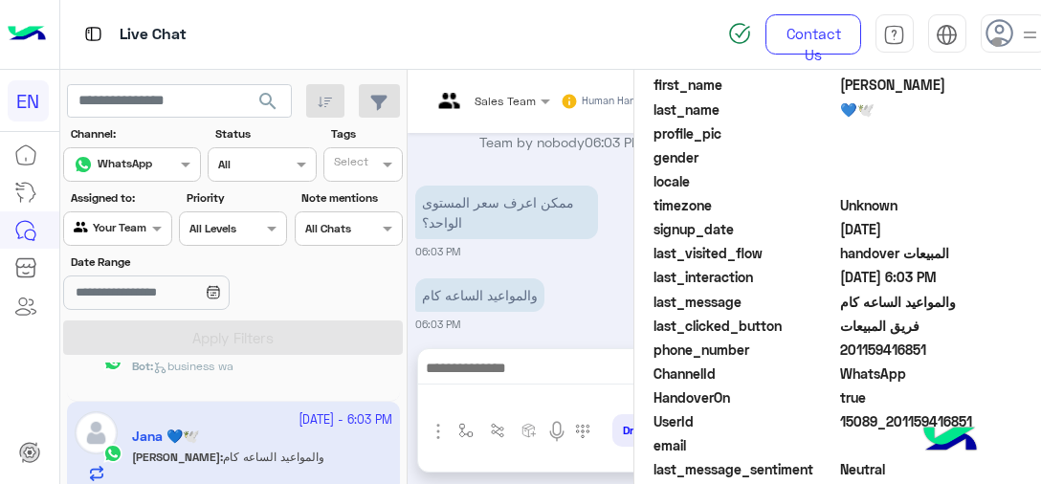
click at [908, 347] on span "201159416851" at bounding box center [931, 350] width 183 height 20
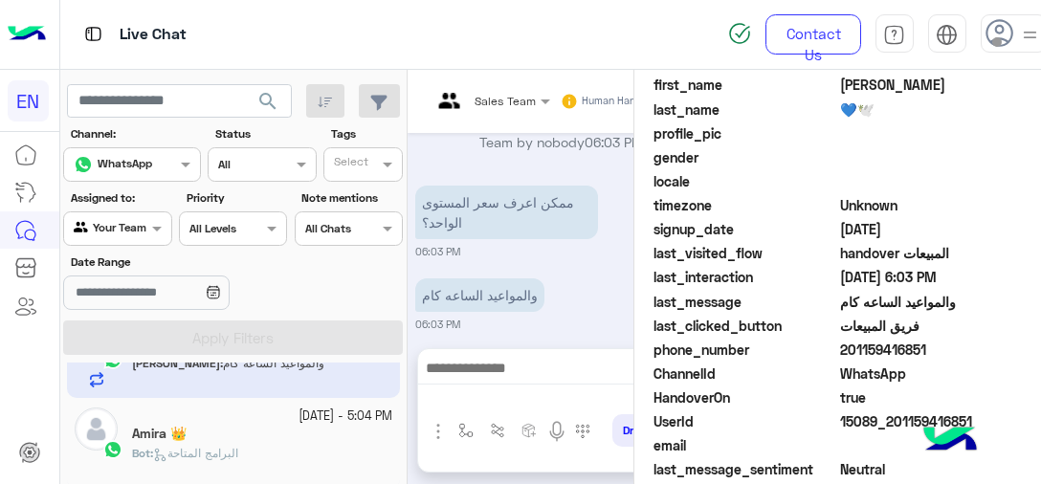
scroll to position [975, 0]
click at [311, 446] on div "Bot : البرامج المتاحة" at bounding box center [262, 459] width 260 height 33
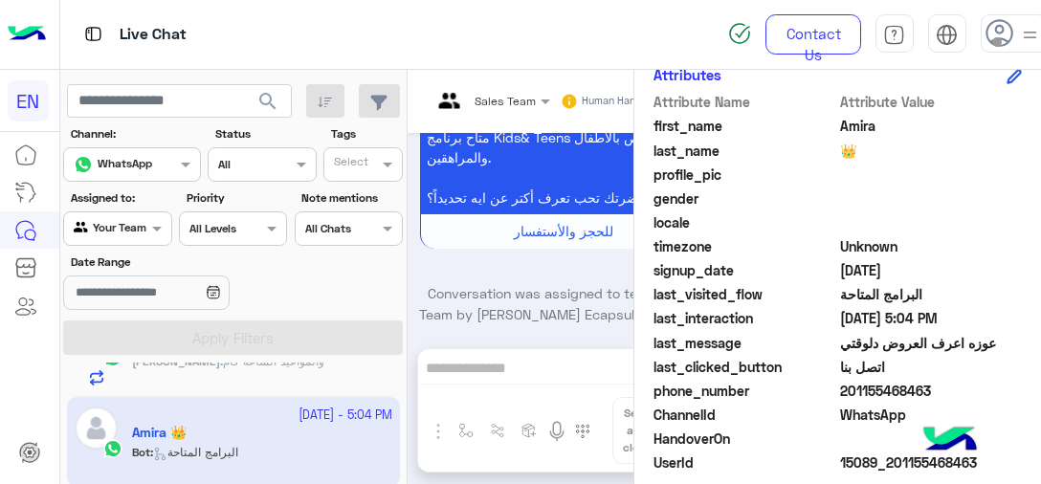
scroll to position [497, 0]
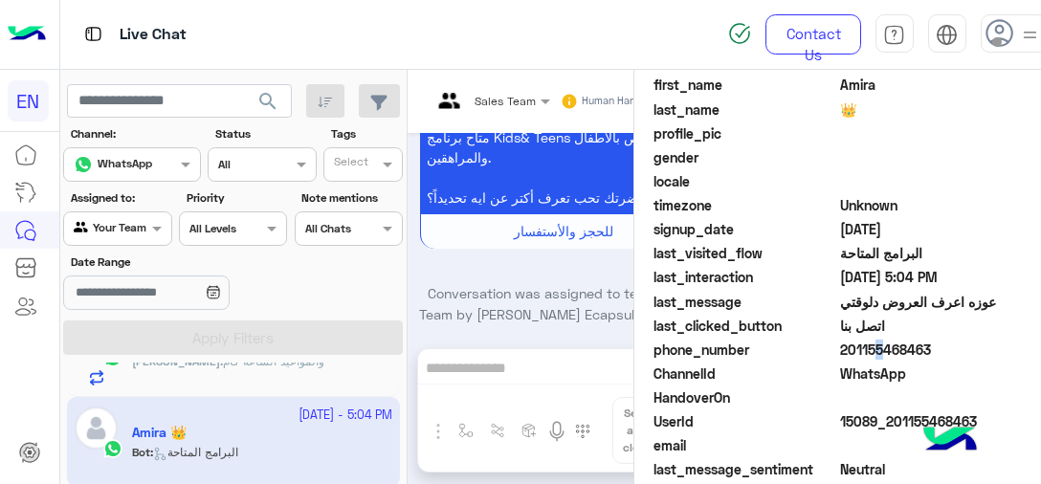
click at [869, 349] on span "201155468463" at bounding box center [931, 350] width 183 height 20
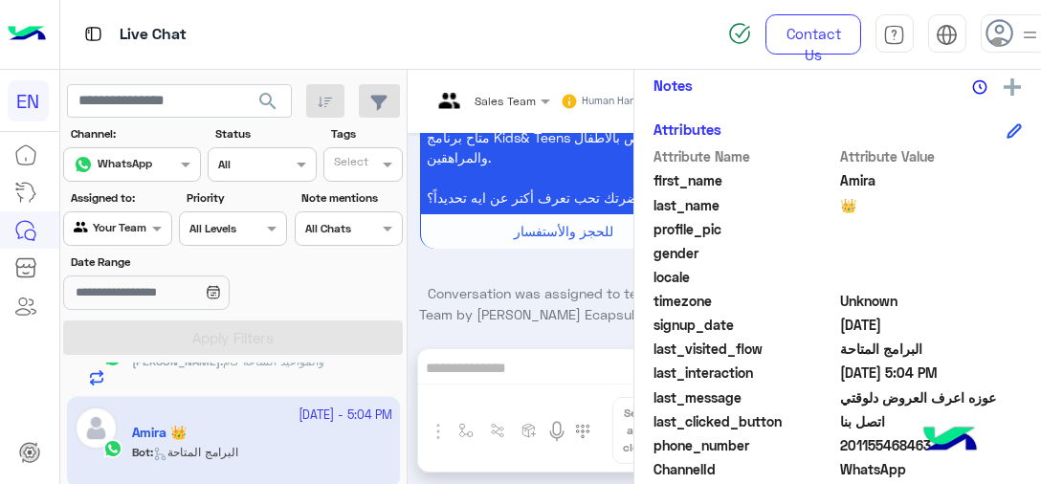
scroll to position [1071, 0]
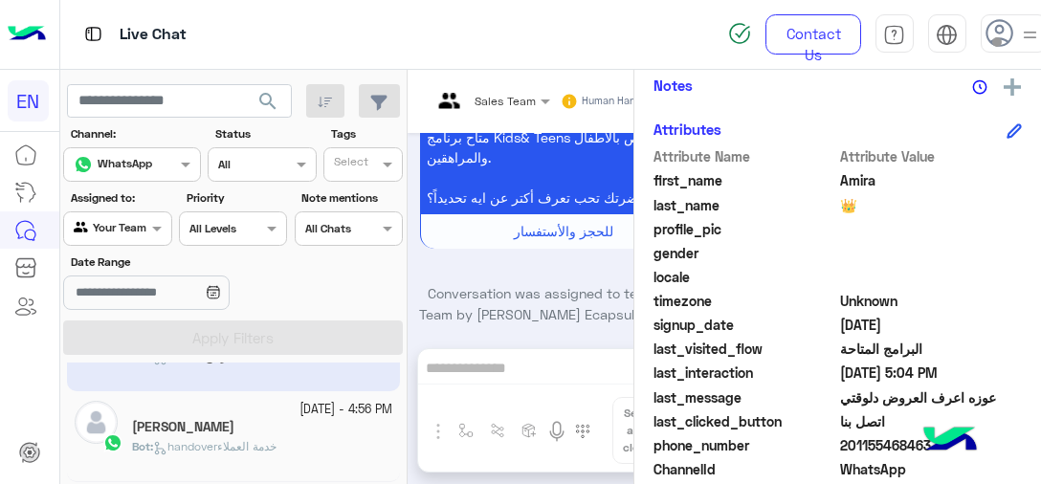
click at [269, 441] on span "handoverخدمة العملاء" at bounding box center [214, 446] width 123 height 14
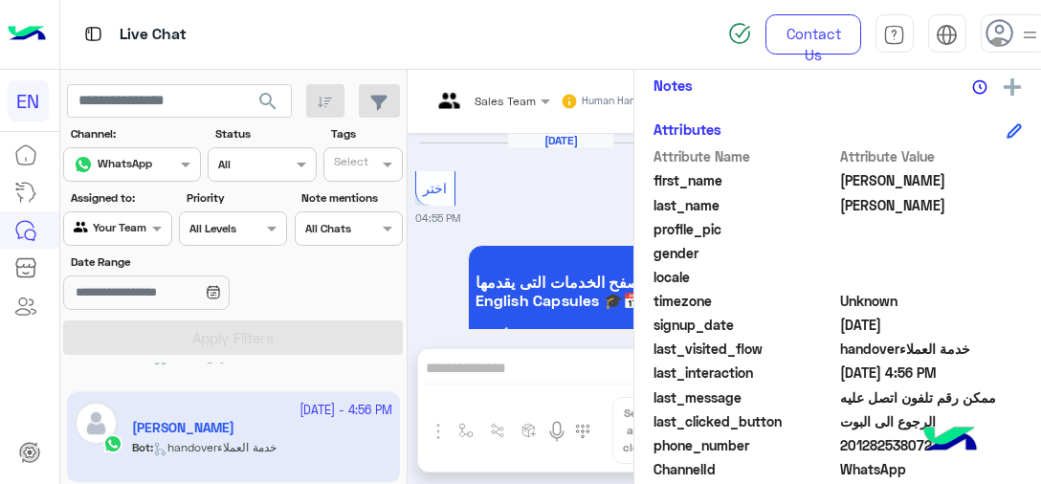
scroll to position [767, 0]
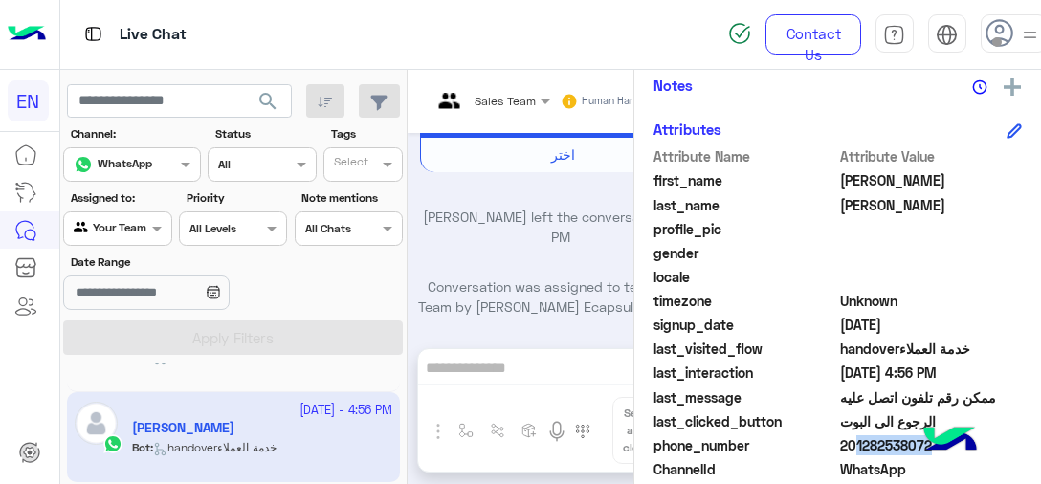
drag, startPoint x: 841, startPoint y: 438, endPoint x: 916, endPoint y: 438, distance: 74.7
click at [916, 438] on span "201282538072" at bounding box center [931, 445] width 183 height 20
click at [953, 445] on img at bounding box center [950, 441] width 67 height 67
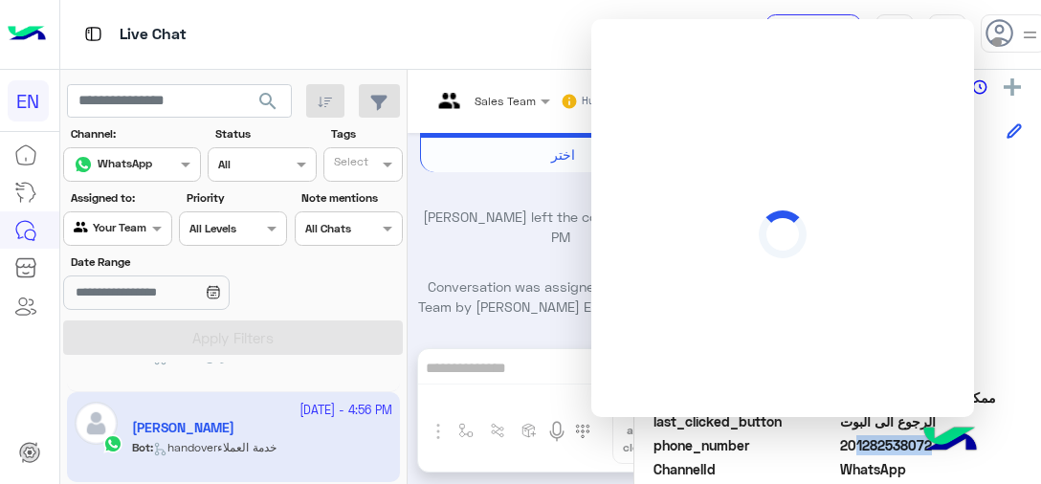
click at [897, 457] on div "phone_number [PHONE_NUMBER]" at bounding box center [838, 447] width 368 height 24
click at [869, 442] on span "201282538072" at bounding box center [931, 445] width 183 height 20
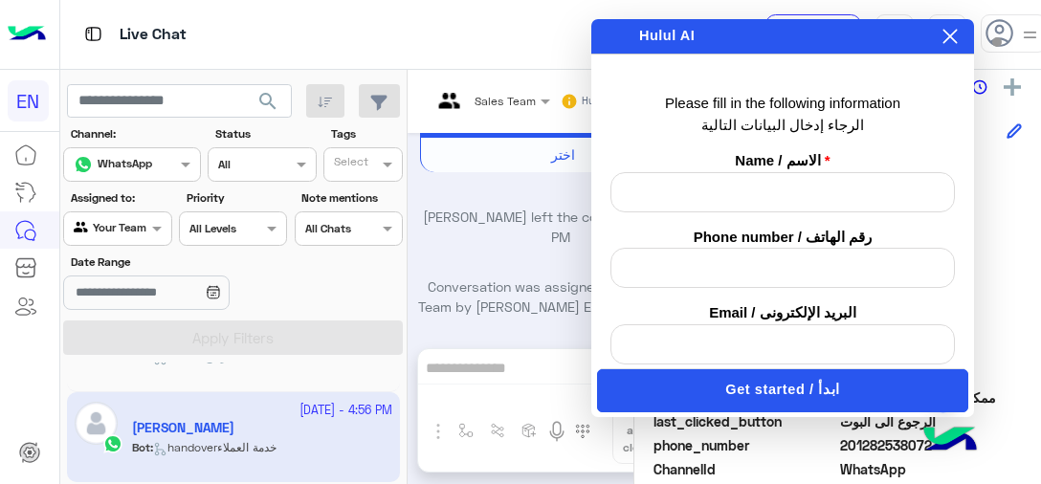
click at [500, 389] on div "Sales Team Human Handover [DATE] اختر 04:55 PM لتصفح الخدمات التى يقدمها Englis…" at bounding box center [561, 281] width 306 height 422
click at [948, 40] on icon at bounding box center [950, 36] width 15 height 15
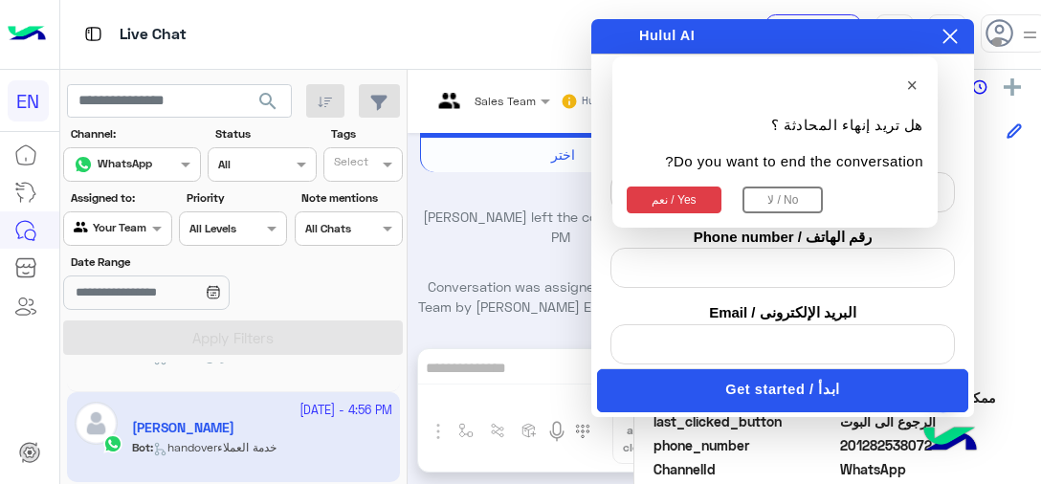
click at [679, 194] on button "نعم / Yes" at bounding box center [674, 200] width 95 height 27
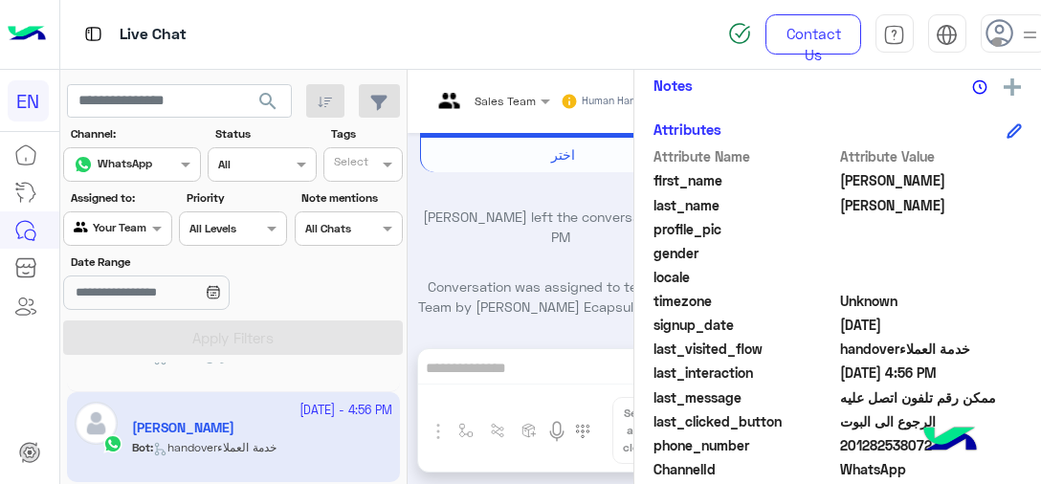
click at [868, 435] on span "201282538072" at bounding box center [931, 445] width 183 height 20
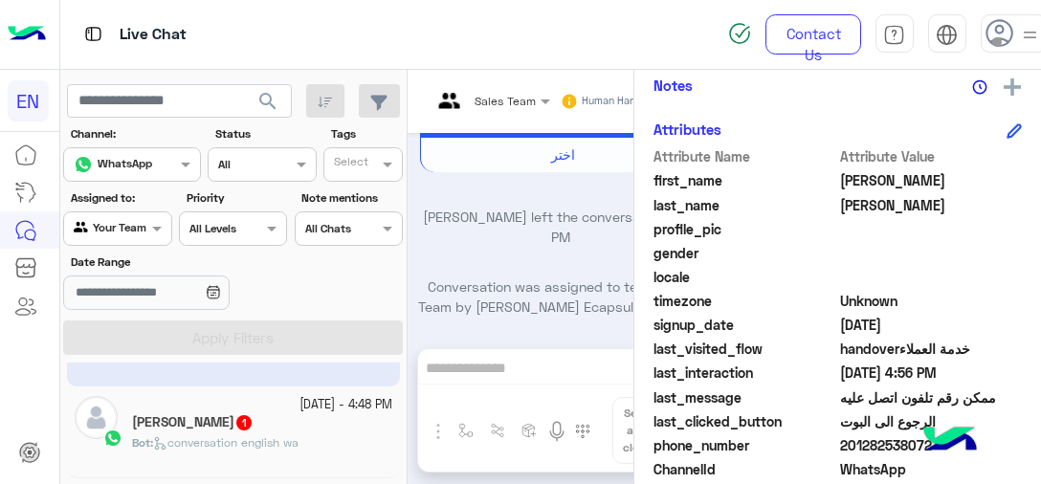
click at [252, 435] on p "Bot : conversation english wa" at bounding box center [215, 443] width 167 height 17
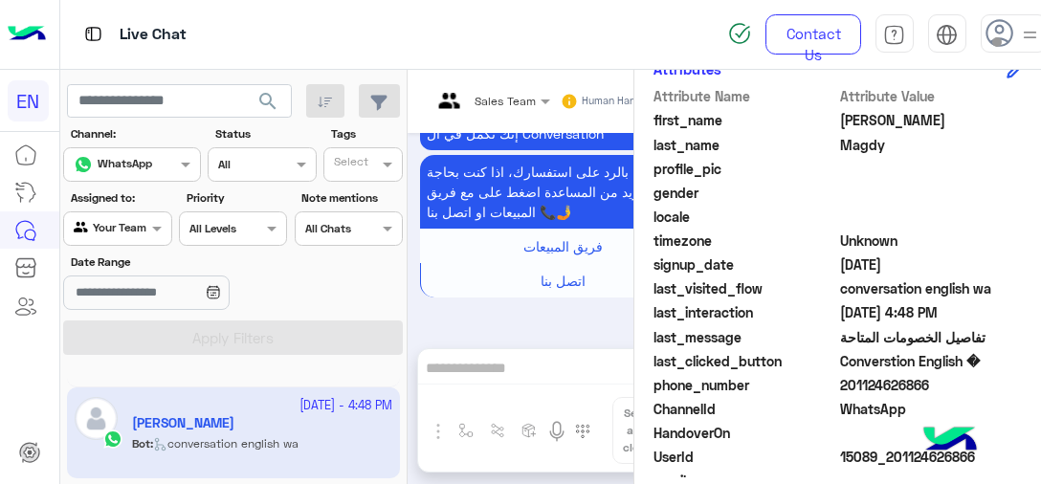
scroll to position [401, 0]
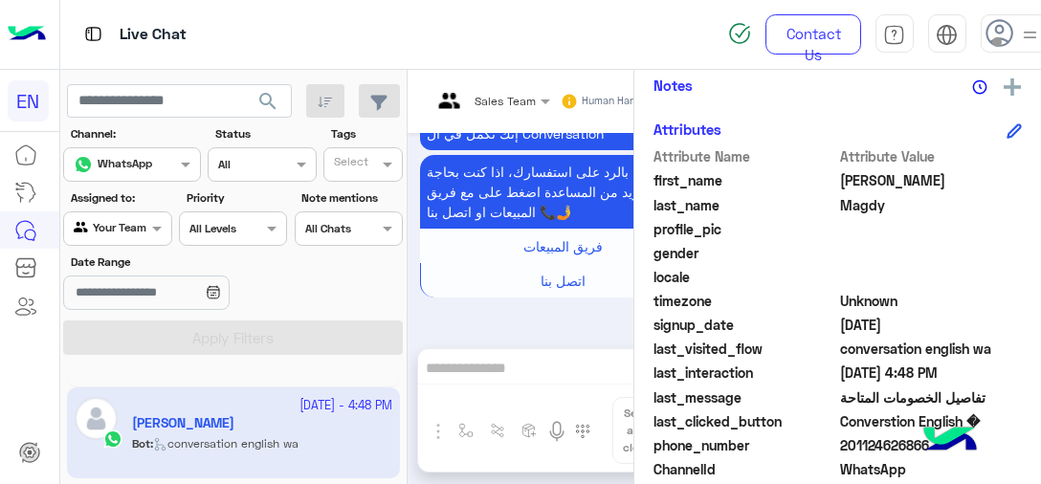
click at [874, 446] on span "201124626866" at bounding box center [931, 445] width 183 height 20
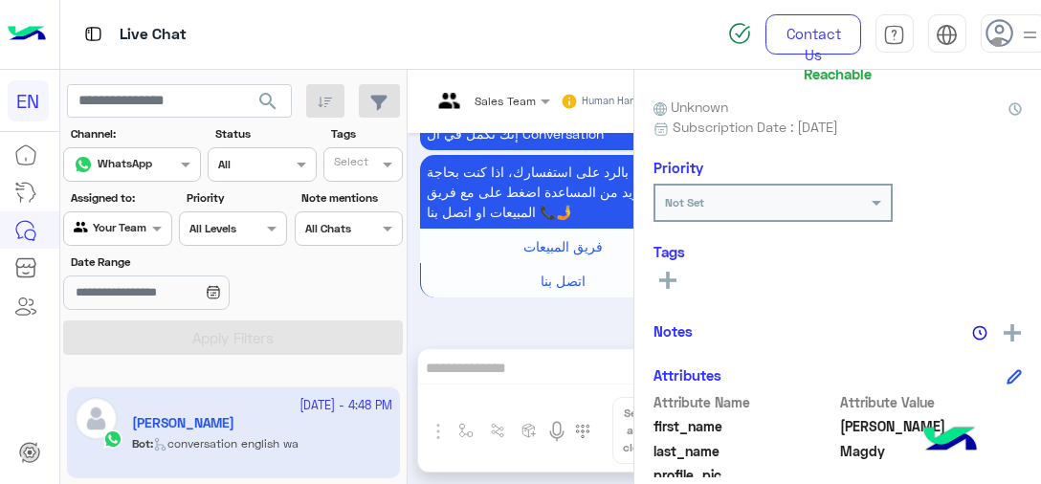
scroll to position [1262, 0]
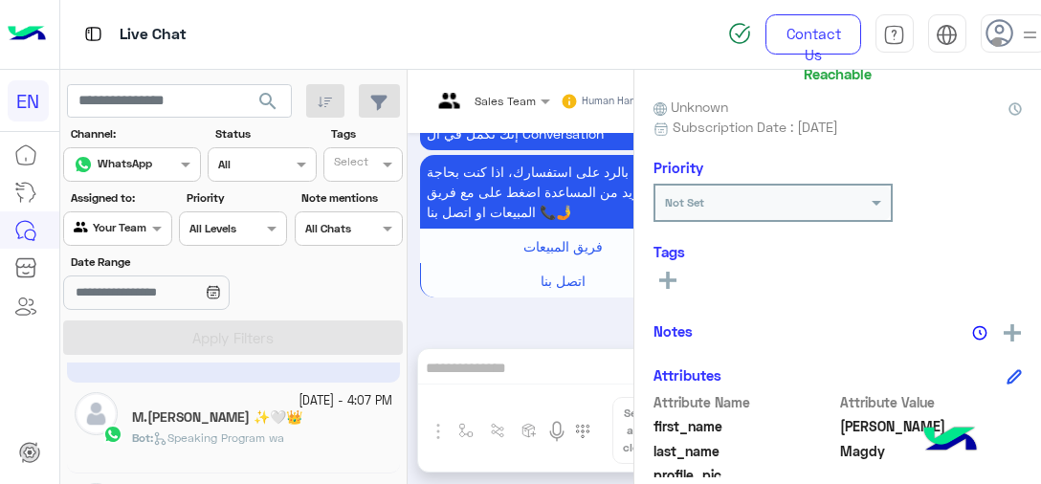
click at [284, 435] on span "Speaking Program wa" at bounding box center [218, 438] width 131 height 14
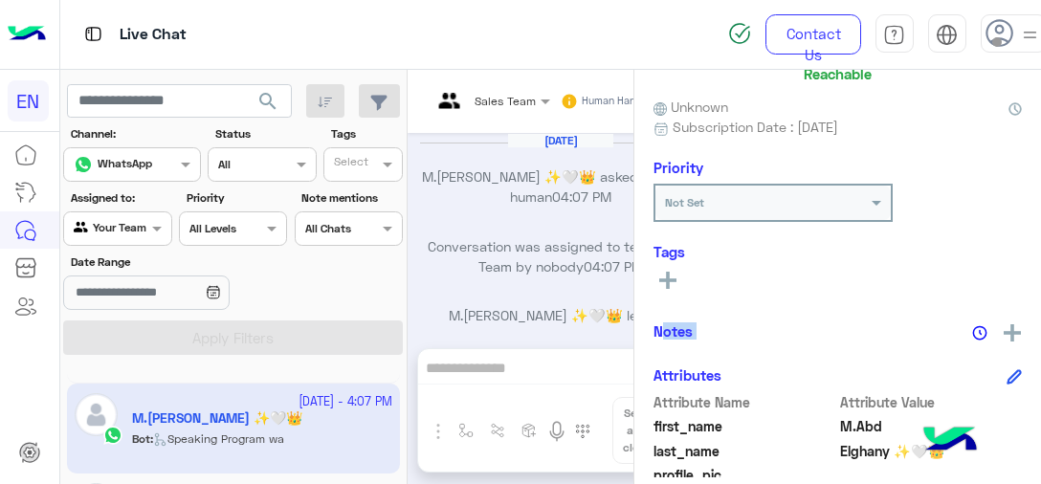
scroll to position [1824, 0]
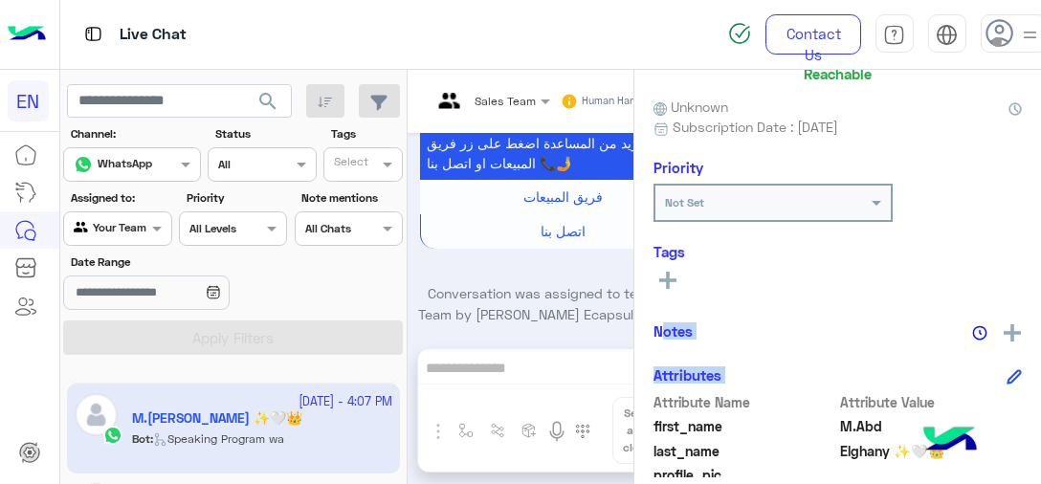
click at [1040, 346] on div "M.[PERSON_NAME] ✨🤍👑 Reachable Unknown Subscription Date : [DATE] Priority Not S…" at bounding box center [838, 274] width 407 height 408
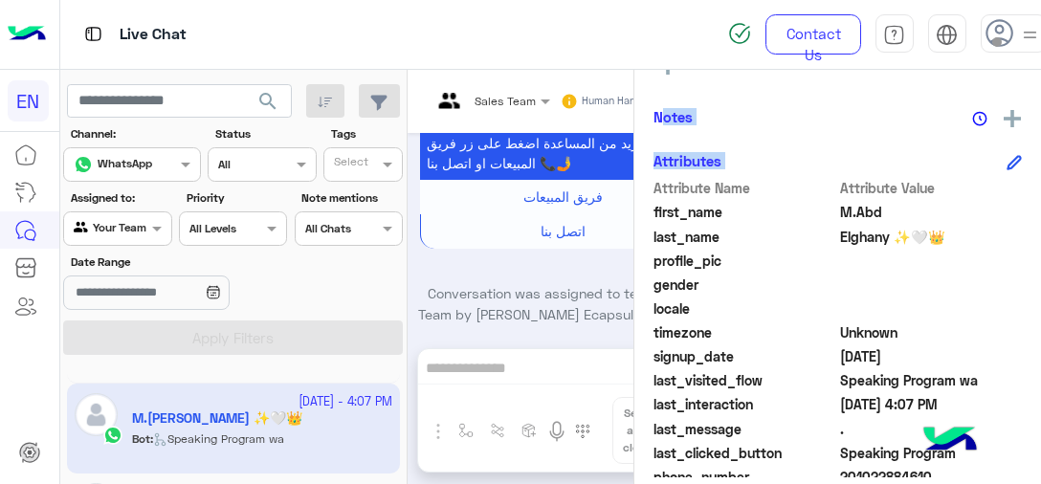
scroll to position [416, 0]
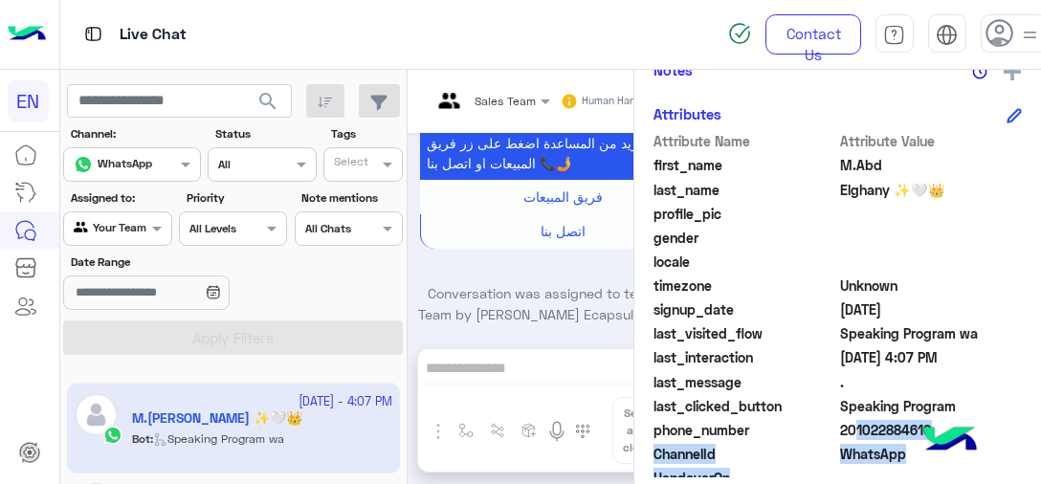
drag, startPoint x: 842, startPoint y: 434, endPoint x: 946, endPoint y: 427, distance: 103.6
click at [946, 427] on body "EN Live Chat Contact Us Help Center عربي English search Channel: Channel WhatsA…" at bounding box center [520, 242] width 1041 height 484
click at [850, 429] on span "201022884610" at bounding box center [931, 430] width 183 height 20
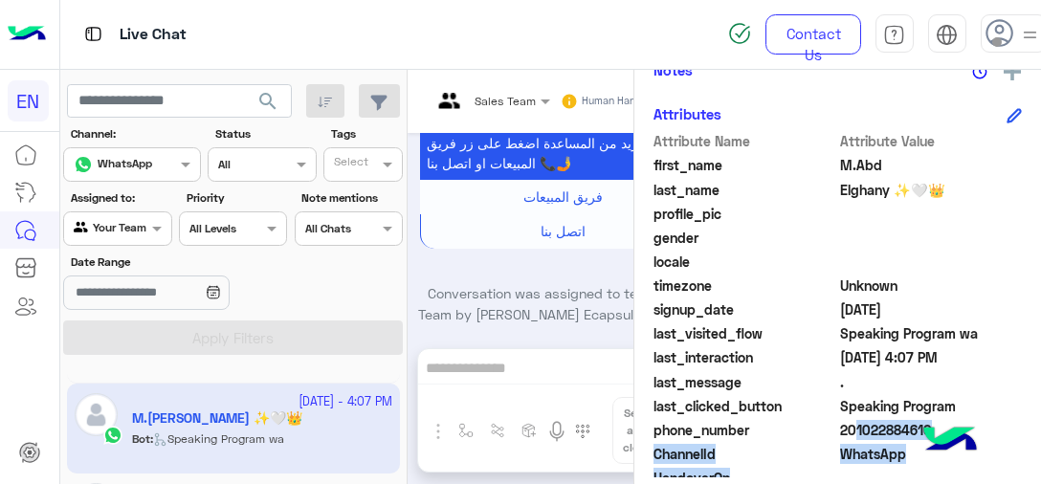
click at [850, 429] on span "201022884610" at bounding box center [931, 430] width 183 height 20
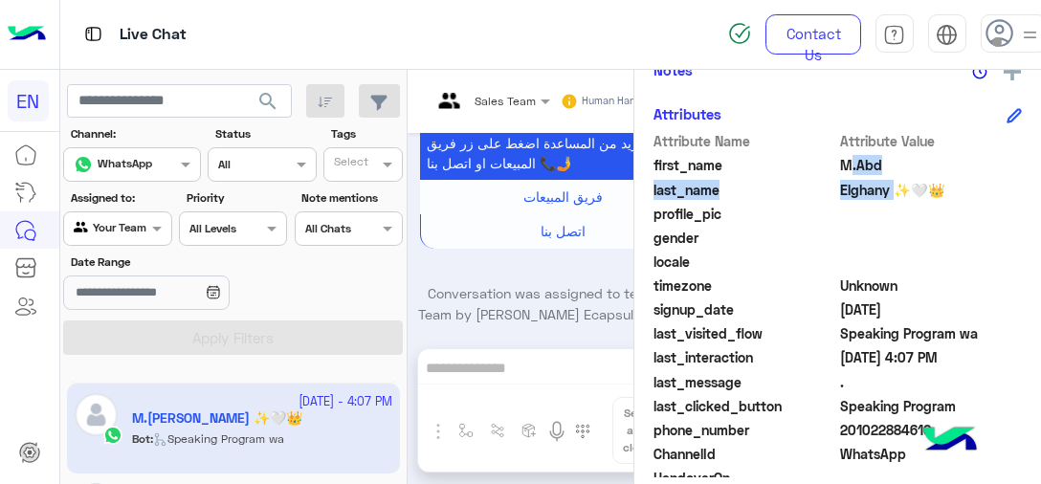
drag, startPoint x: 835, startPoint y: 167, endPoint x: 884, endPoint y: 196, distance: 57.9
click at [884, 196] on div "Attribute Name Attribute Value first_name M.Abd last_name [PERSON_NAME] ✨🤍👑 pro…" at bounding box center [838, 359] width 368 height 457
click at [855, 209] on div "profile_pic" at bounding box center [838, 216] width 368 height 24
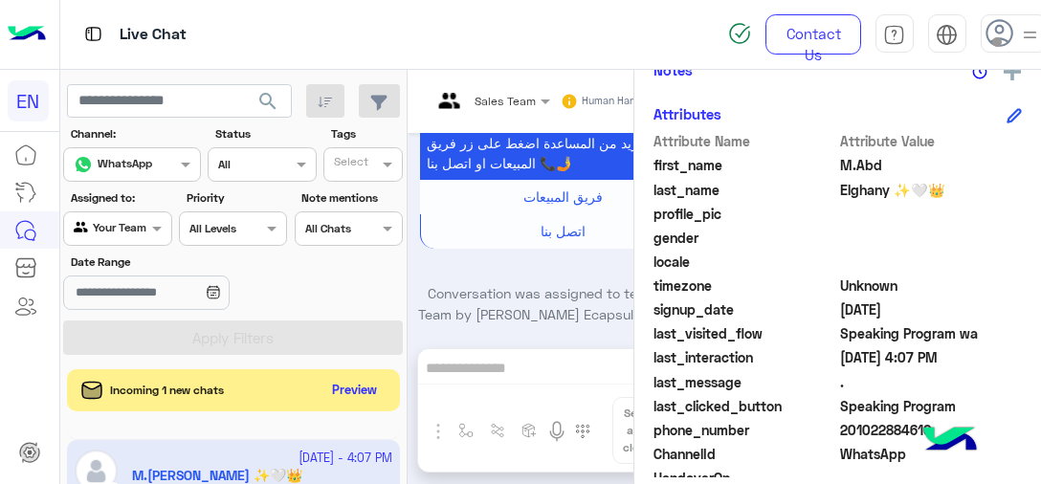
click at [884, 435] on span "201022884610" at bounding box center [931, 430] width 183 height 20
drag, startPoint x: 841, startPoint y: 434, endPoint x: 992, endPoint y: 436, distance: 151.2
click at [992, 436] on span "201022884610" at bounding box center [931, 430] width 183 height 20
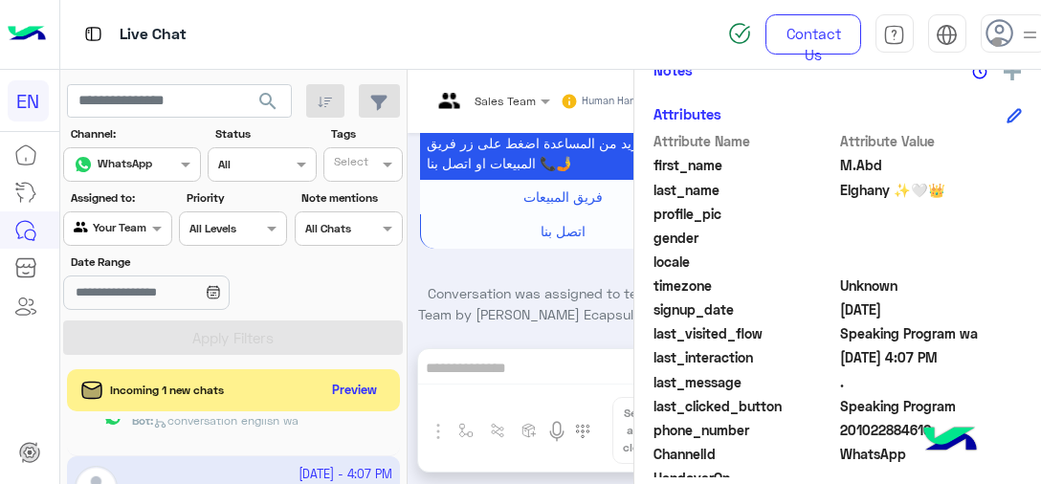
scroll to position [1262, 0]
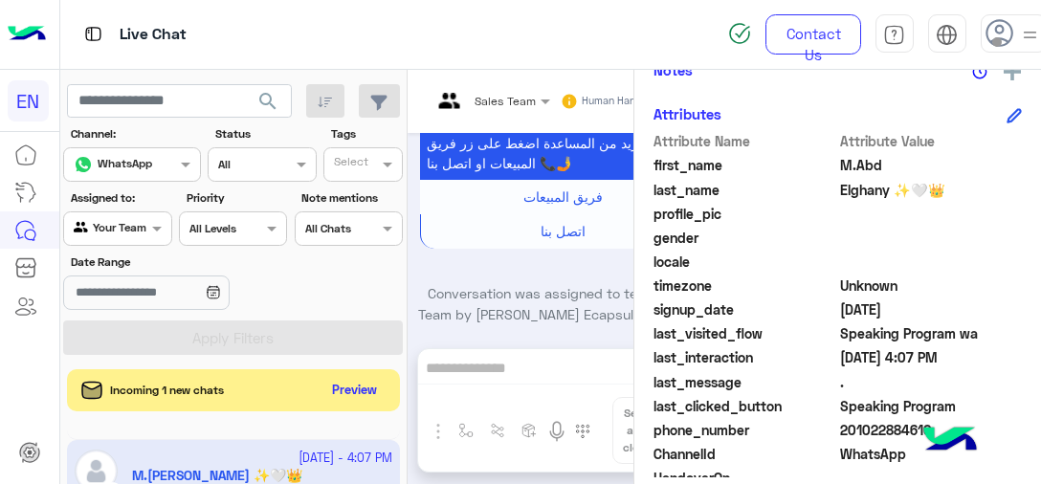
drag, startPoint x: 405, startPoint y: 413, endPoint x: 407, endPoint y: 457, distance: 44.1
click at [407, 457] on mat-drawer-container "search Channel: Channel WhatsApp Status Channel All Tags Select Assigned to: Ag…" at bounding box center [551, 281] width 982 height 422
click at [383, 427] on div "[DATE] - 4:48 PM [PERSON_NAME] Bot : conversation english wa" at bounding box center [233, 394] width 333 height 91
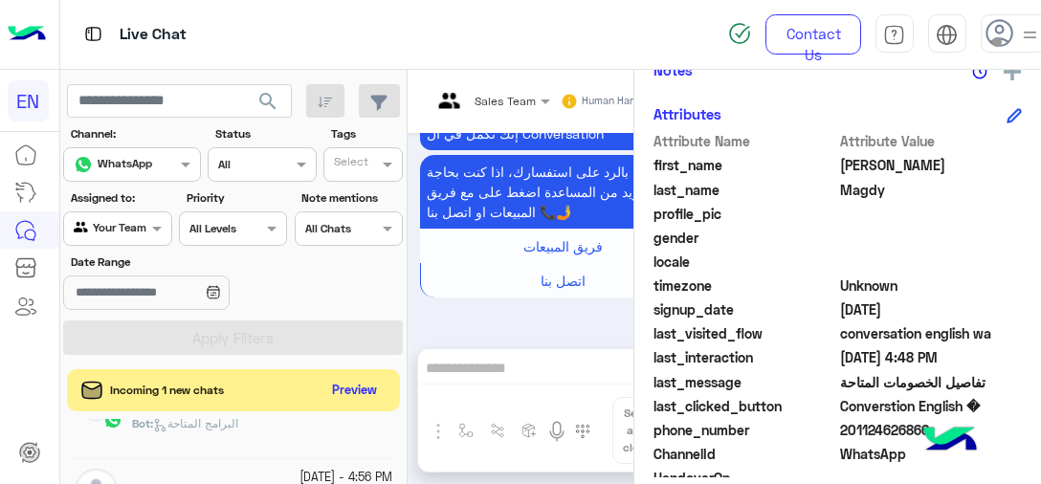
scroll to position [1052, 0]
click at [184, 394] on span "Incoming 1 new chats" at bounding box center [167, 390] width 114 height 17
click at [120, 212] on div "Agent Filter Your Team" at bounding box center [117, 229] width 108 height 34
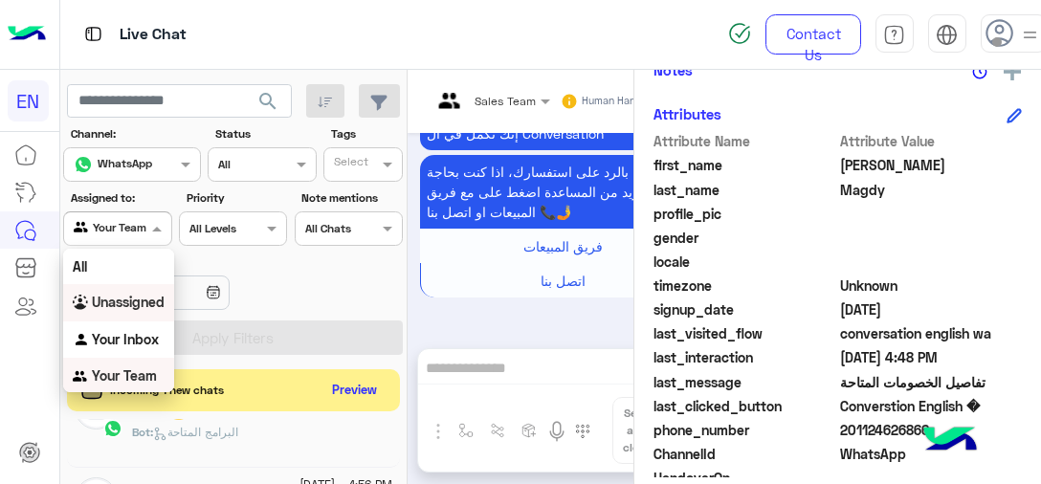
click at [130, 301] on b "Unassigned" at bounding box center [128, 302] width 73 height 16
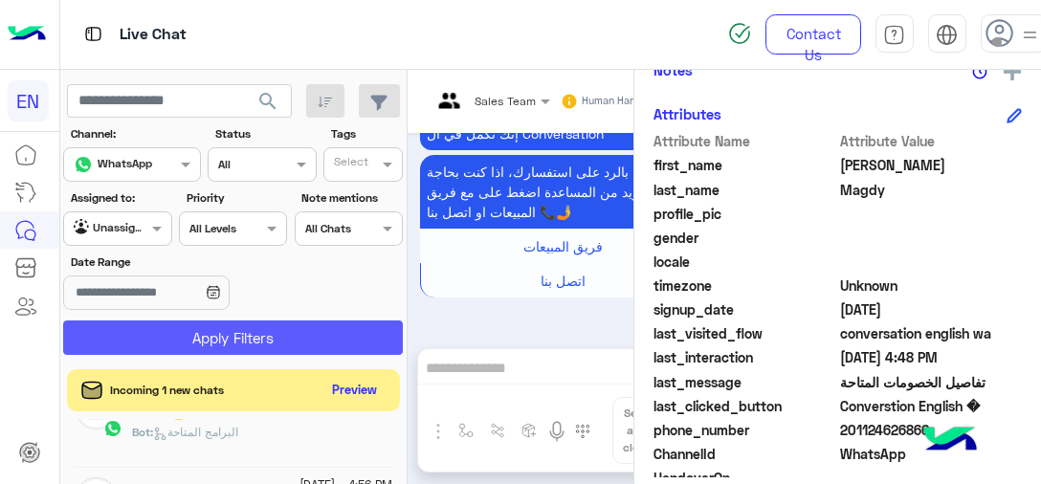
click at [134, 349] on button "Apply Filters" at bounding box center [233, 338] width 340 height 34
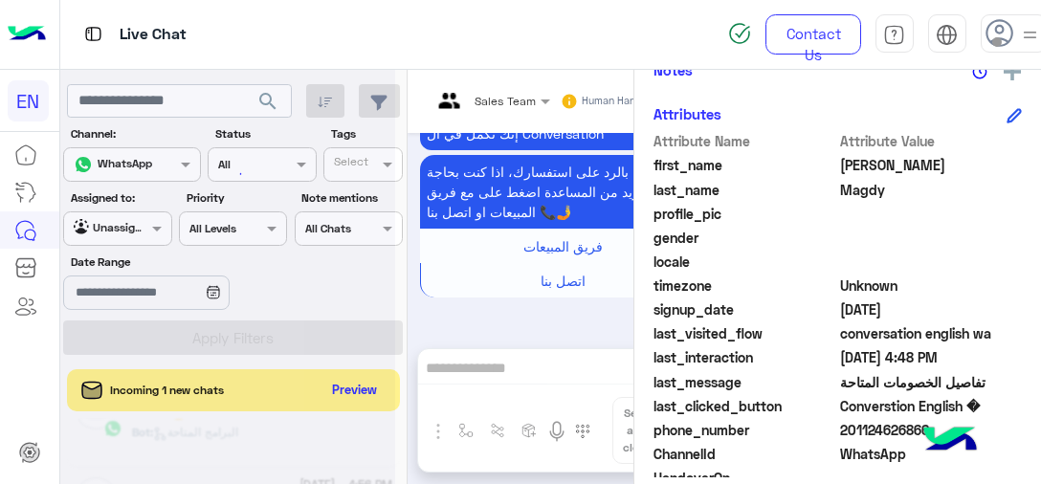
click at [337, 389] on div at bounding box center [227, 250] width 335 height 484
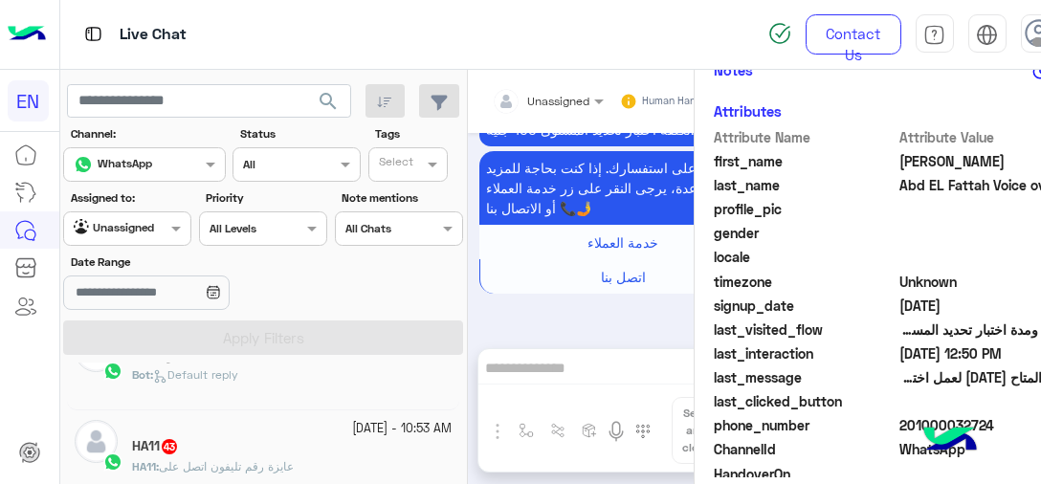
scroll to position [1243, 0]
click at [111, 226] on input "text" at bounding box center [105, 226] width 62 height 17
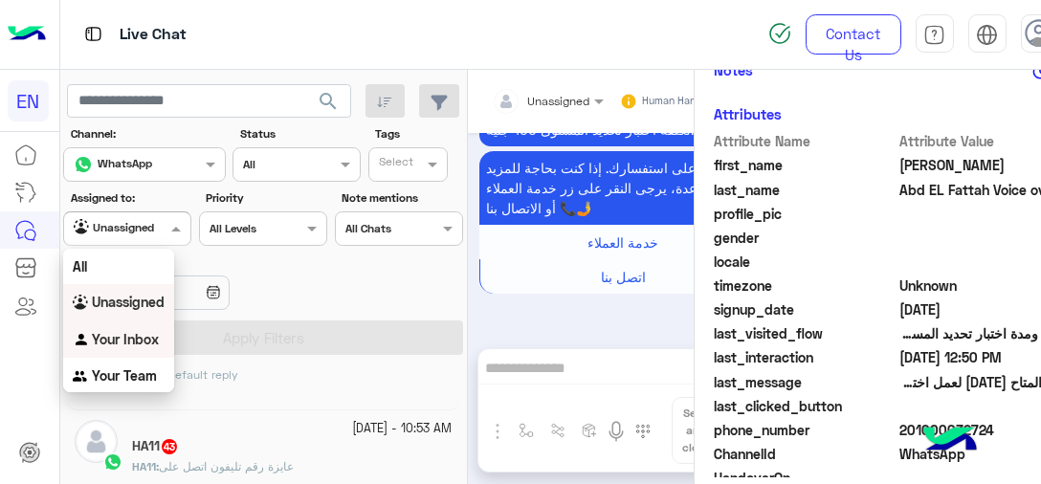
click at [145, 346] on b "Your Inbox" at bounding box center [125, 339] width 67 height 16
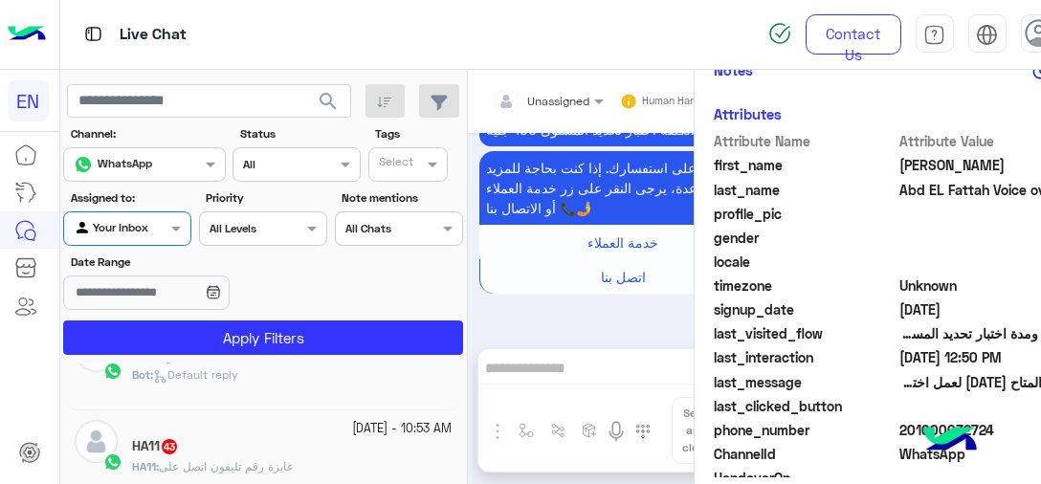
click at [114, 170] on div "WhatsApp" at bounding box center [113, 164] width 78 height 19
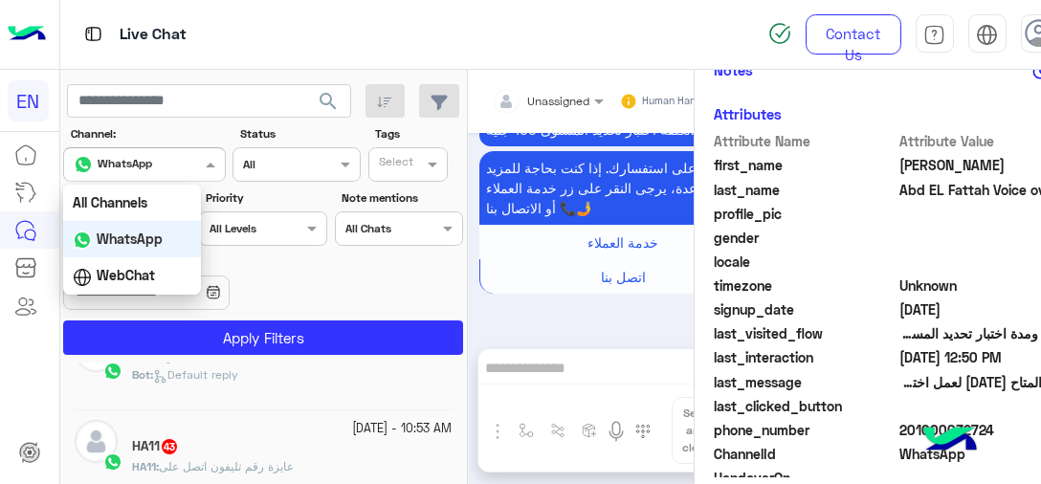
click at [141, 247] on div "WhatsApp" at bounding box center [132, 239] width 138 height 37
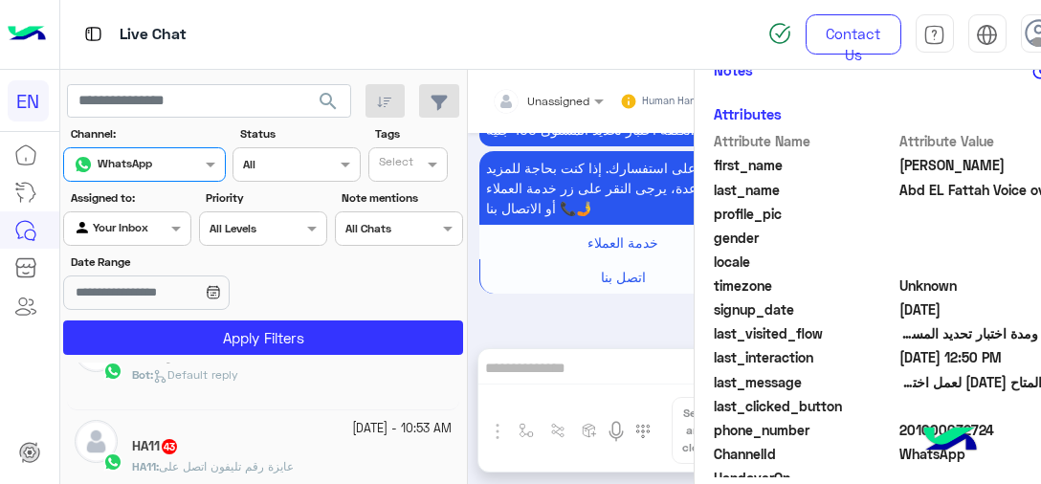
click at [371, 219] on div at bounding box center [399, 226] width 126 height 18
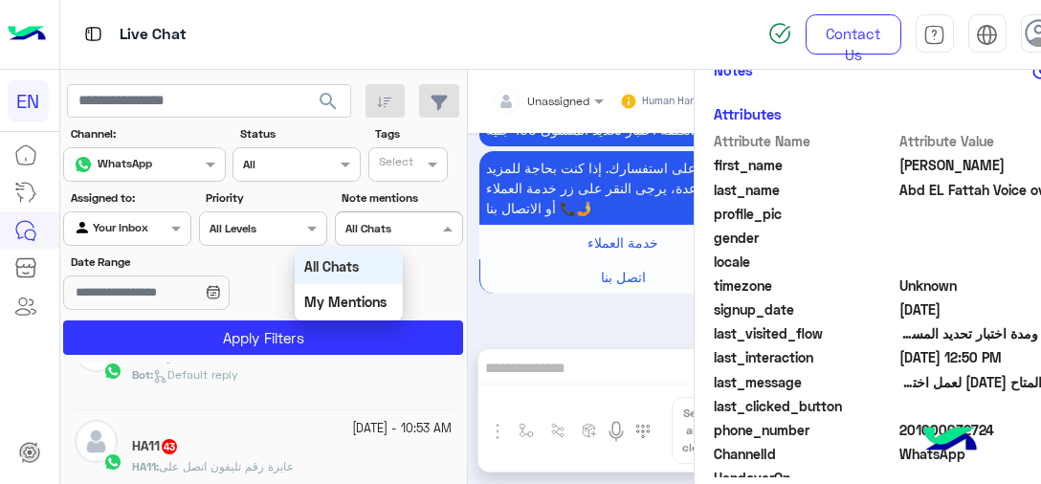
click at [256, 238] on div "All Levels All Levels" at bounding box center [263, 229] width 128 height 34
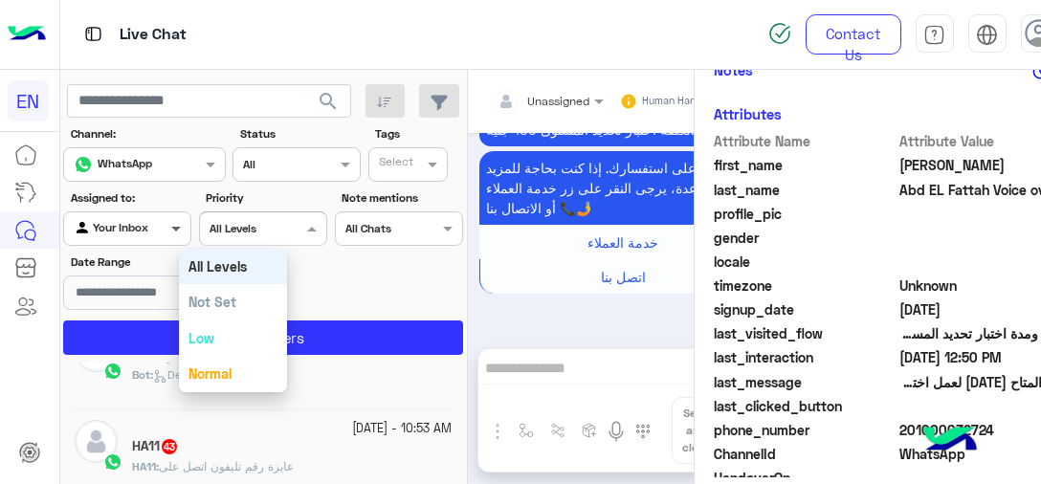
click at [167, 220] on span at bounding box center [179, 228] width 24 height 20
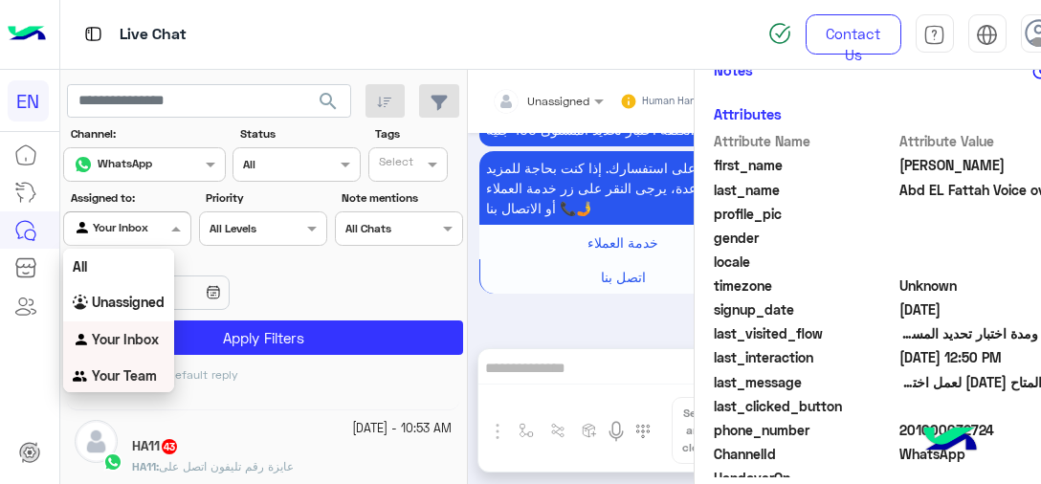
click at [138, 377] on b "Your Team" at bounding box center [124, 376] width 65 height 16
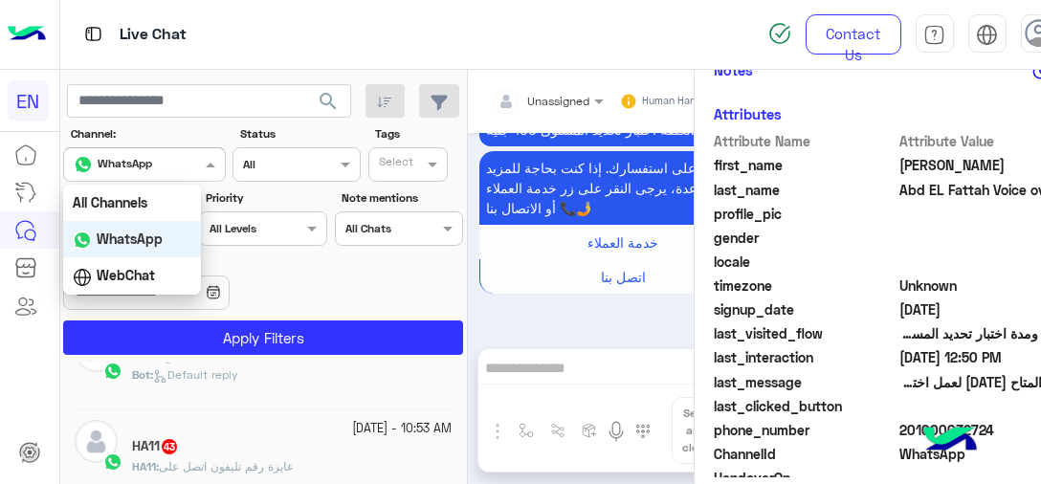
click at [134, 175] on div "Channel WhatsApp" at bounding box center [144, 164] width 163 height 34
click at [132, 246] on b "WhatsApp" at bounding box center [130, 239] width 66 height 16
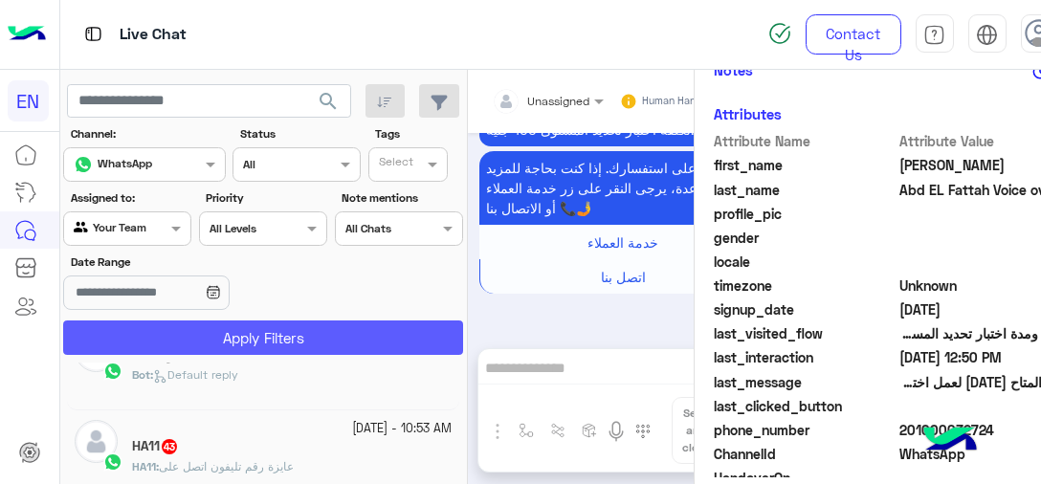
click at [188, 348] on button "Apply Filters" at bounding box center [263, 338] width 400 height 34
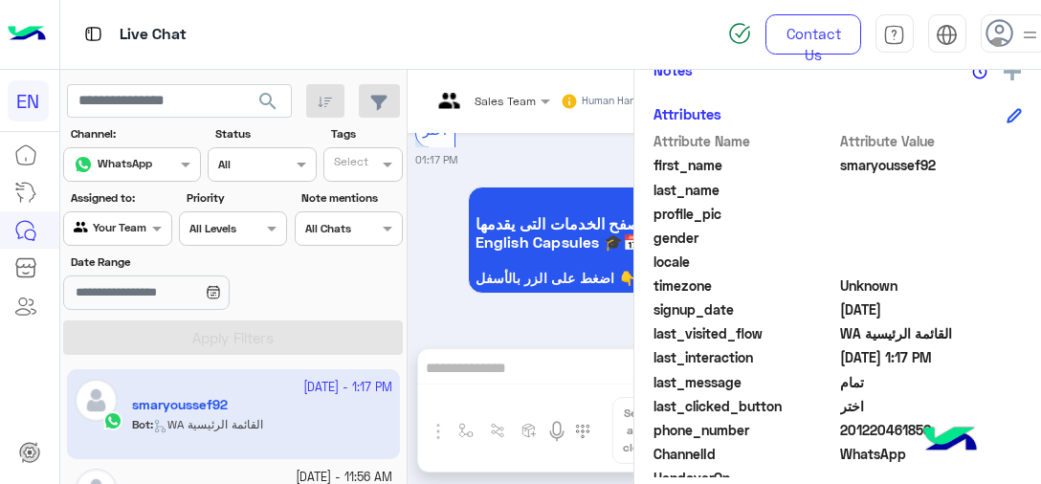
click at [161, 418] on app-inbox-user "[DATE] - 1:17 PM smaryoussef92 Bot : WA القائمة الرئيسية" at bounding box center [233, 414] width 333 height 90
drag, startPoint x: 838, startPoint y: 427, endPoint x: 1006, endPoint y: 427, distance: 167.5
click at [1006, 427] on span "201220461856" at bounding box center [931, 430] width 183 height 20
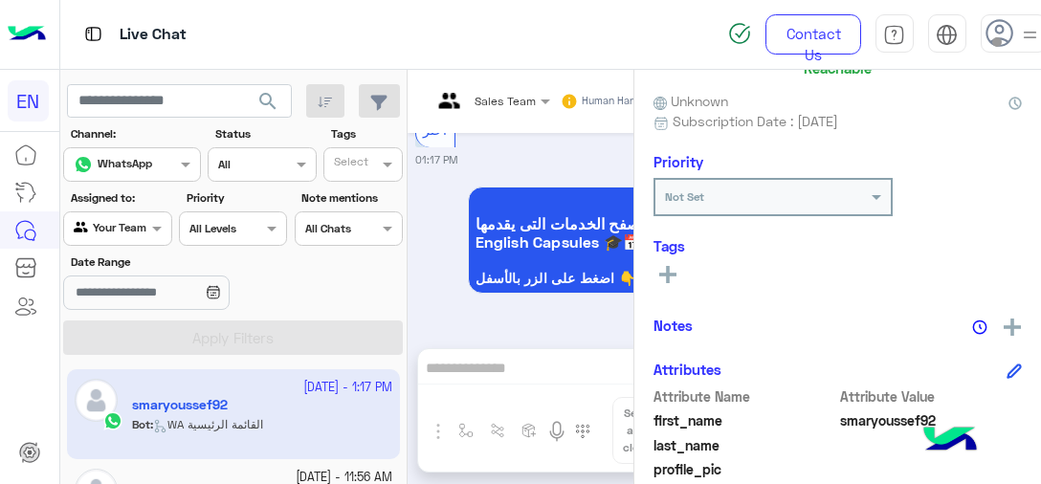
click at [883, 416] on span "smaryoussef92" at bounding box center [931, 421] width 183 height 20
click at [941, 387] on span "Attribute Value" at bounding box center [931, 397] width 183 height 20
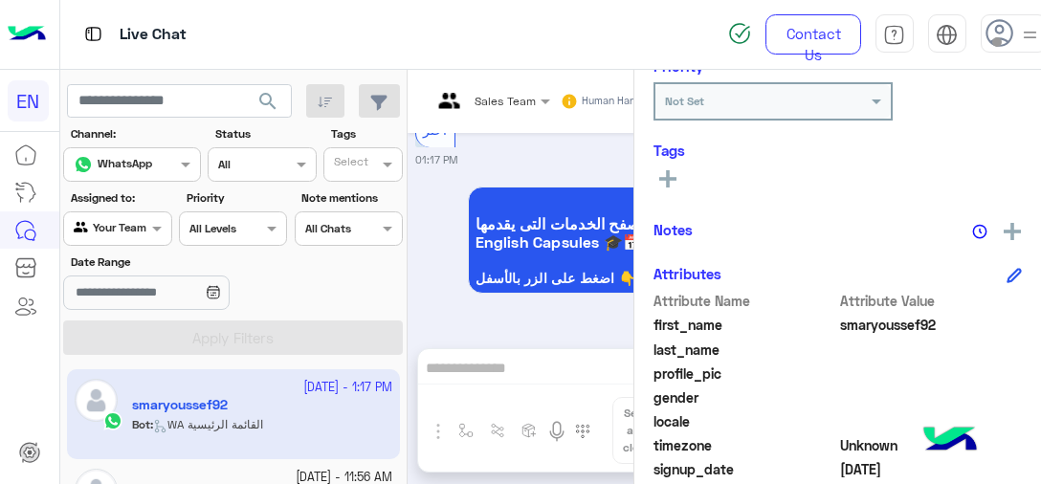
scroll to position [352, 0]
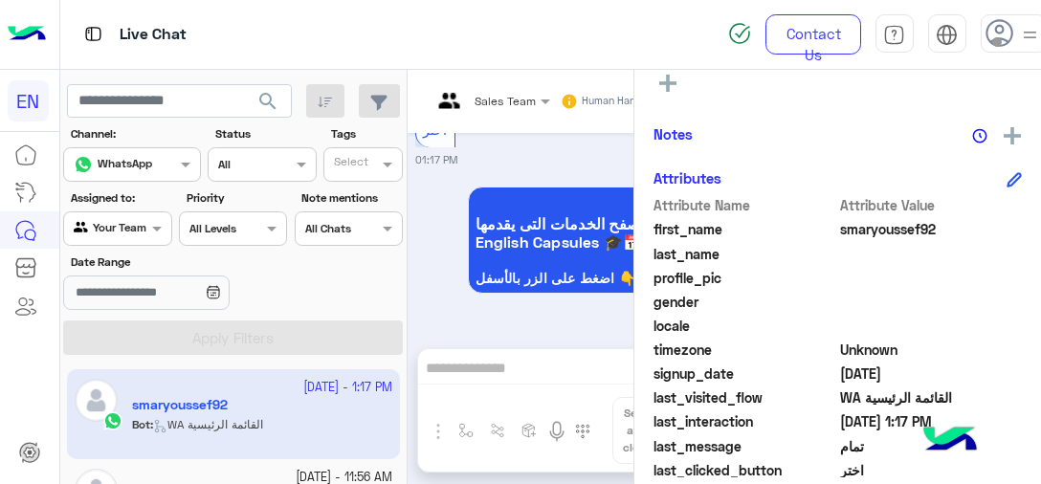
click at [924, 327] on span at bounding box center [931, 326] width 183 height 20
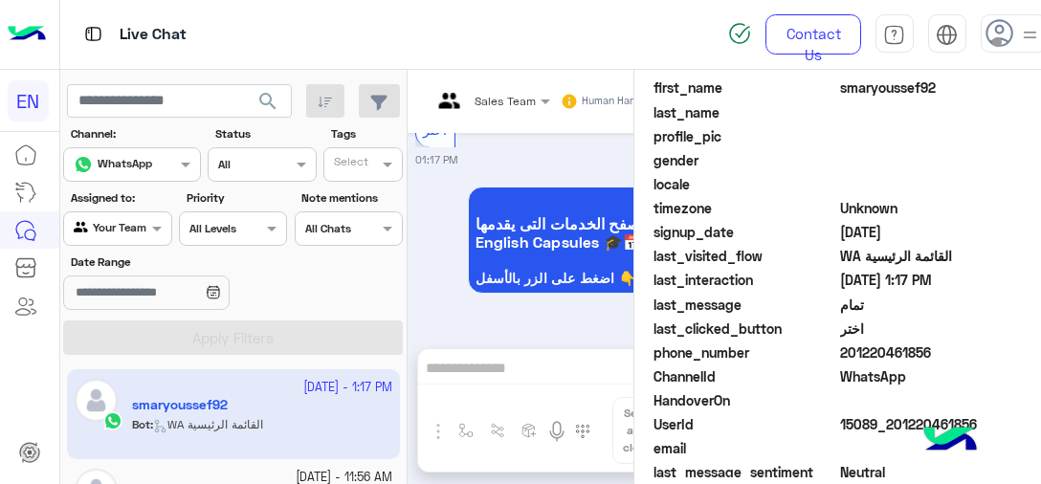
scroll to position [545, 0]
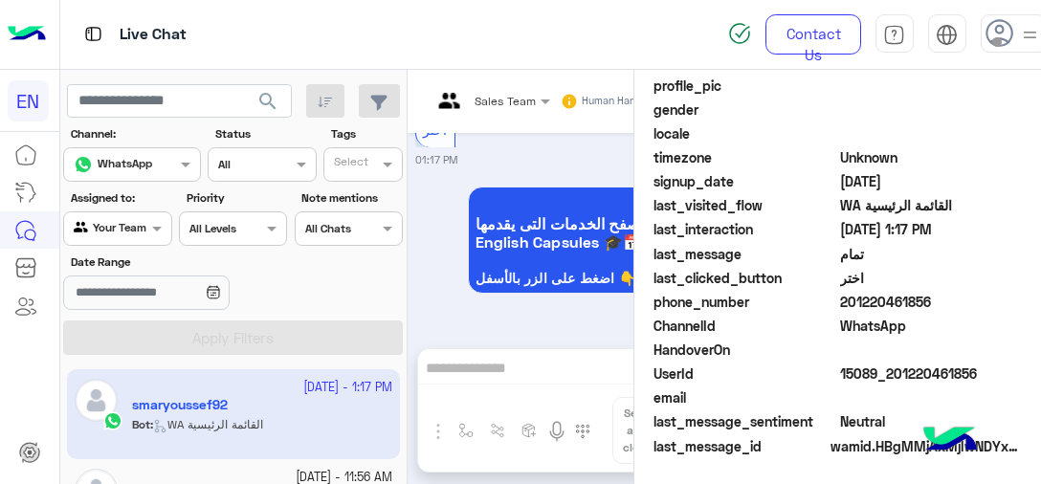
drag, startPoint x: 840, startPoint y: 307, endPoint x: 981, endPoint y: 296, distance: 141.2
click at [981, 296] on span "201220461856" at bounding box center [931, 302] width 183 height 20
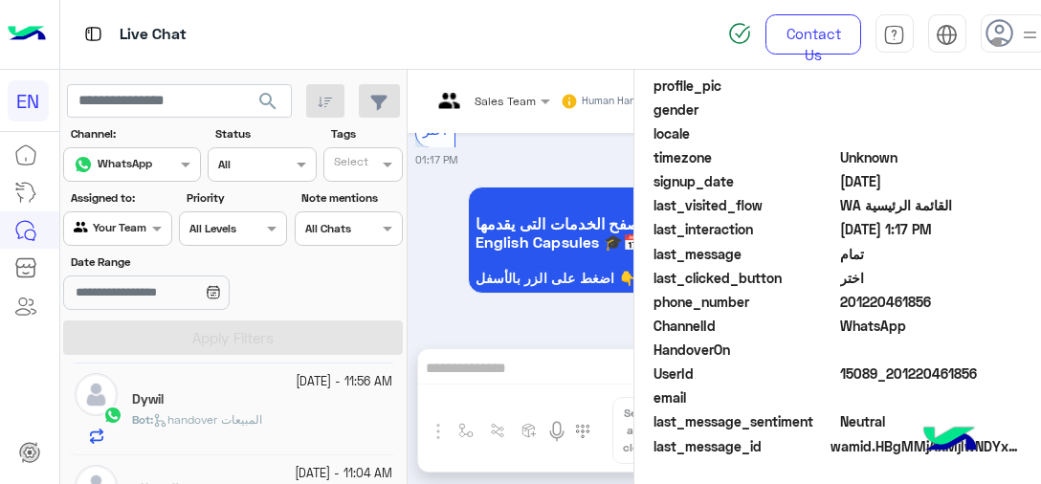
click at [197, 429] on div "Bot : handover المبيعات" at bounding box center [262, 428] width 260 height 33
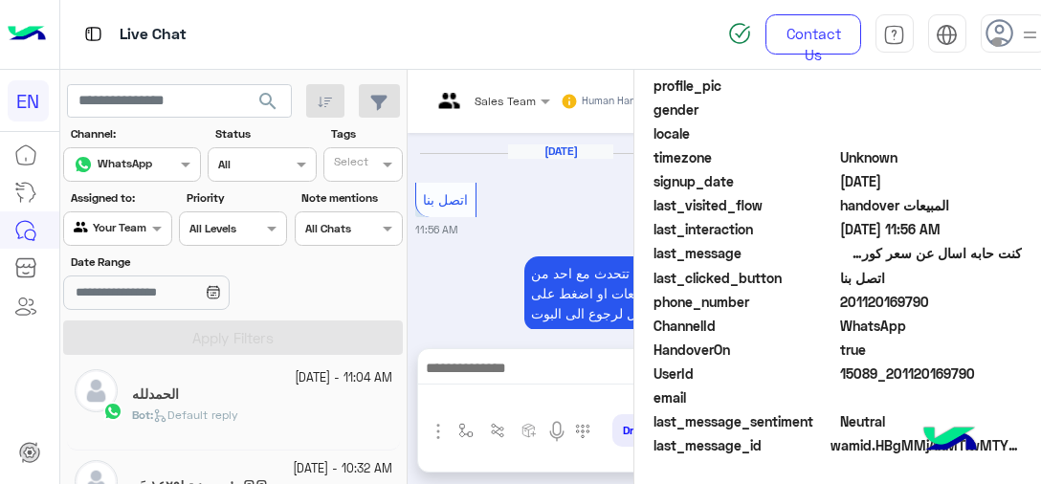
scroll to position [383, 0]
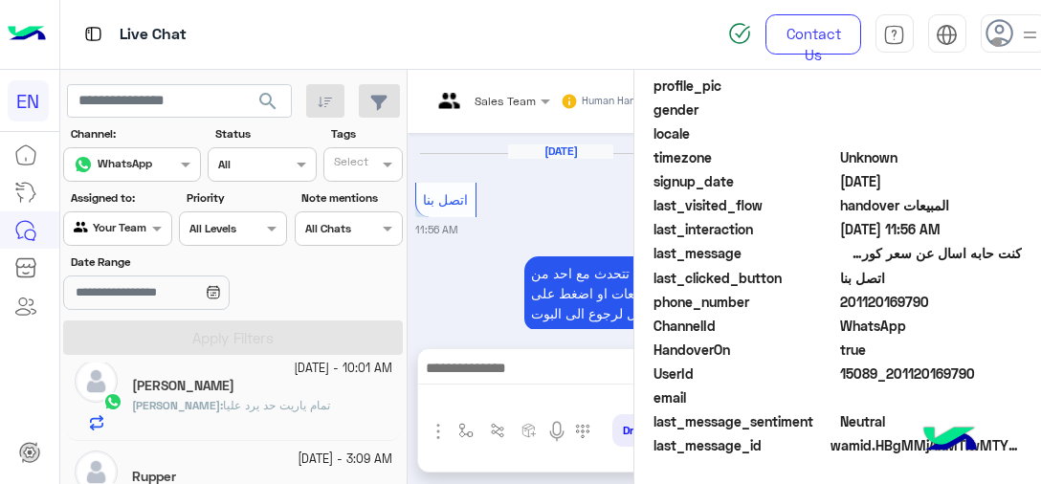
click at [225, 390] on h5 "[PERSON_NAME]" at bounding box center [183, 386] width 102 height 16
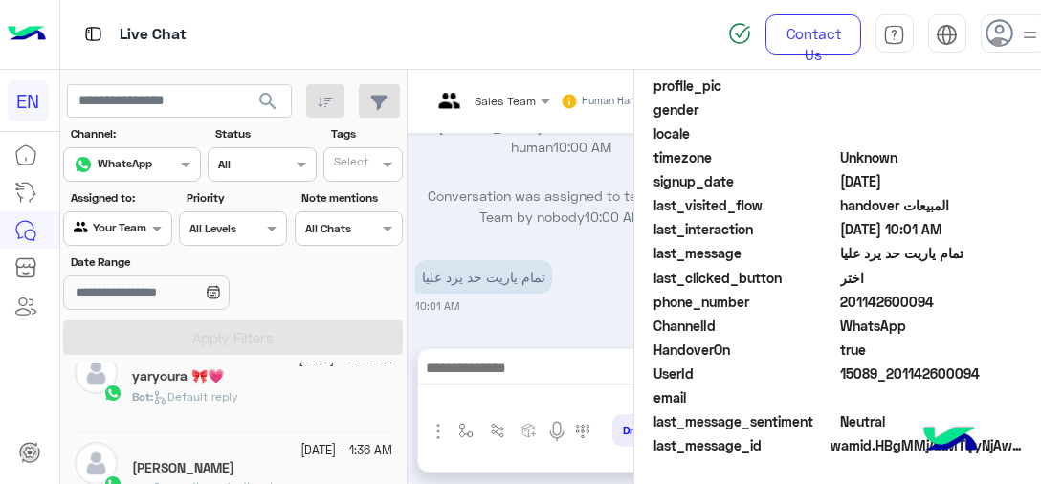
scroll to position [670, 0]
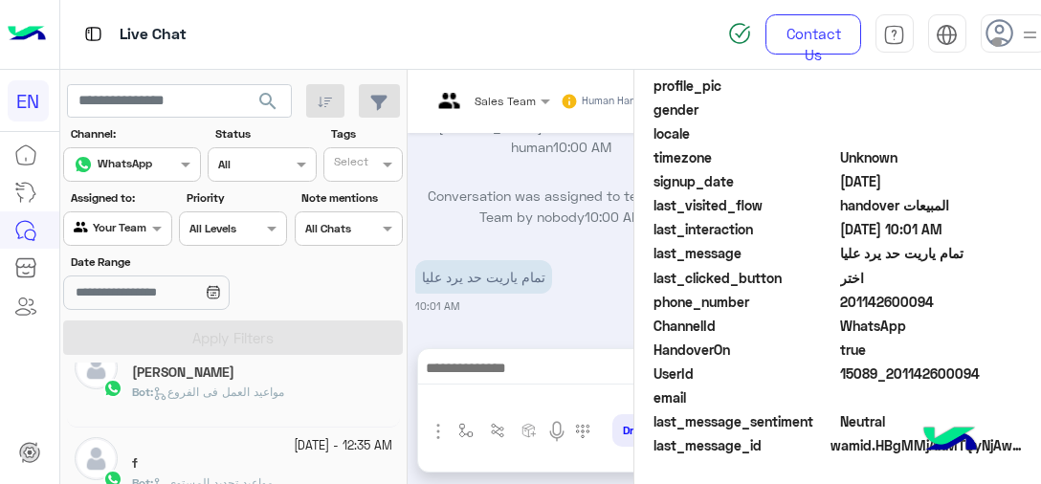
click at [223, 392] on span "مواعيد العمل فى الفروع" at bounding box center [218, 392] width 131 height 14
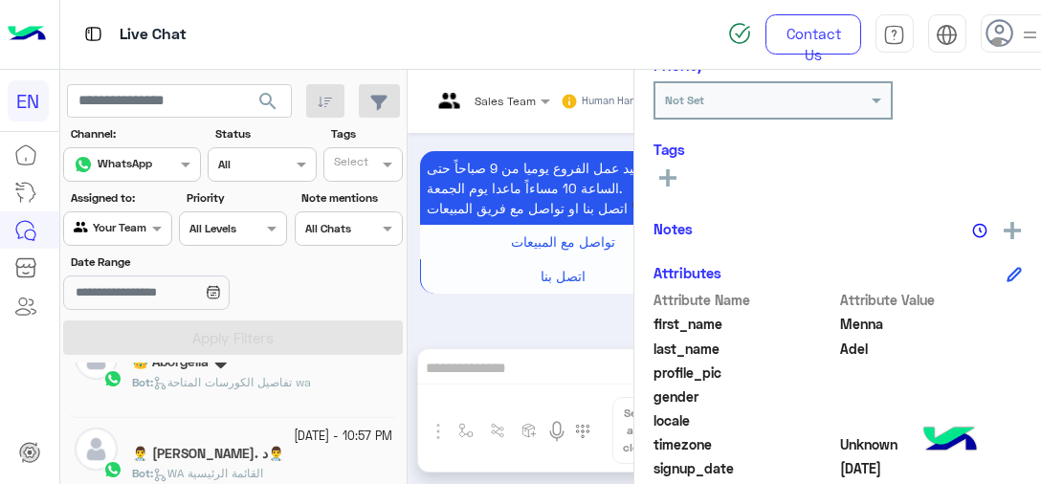
scroll to position [958, 0]
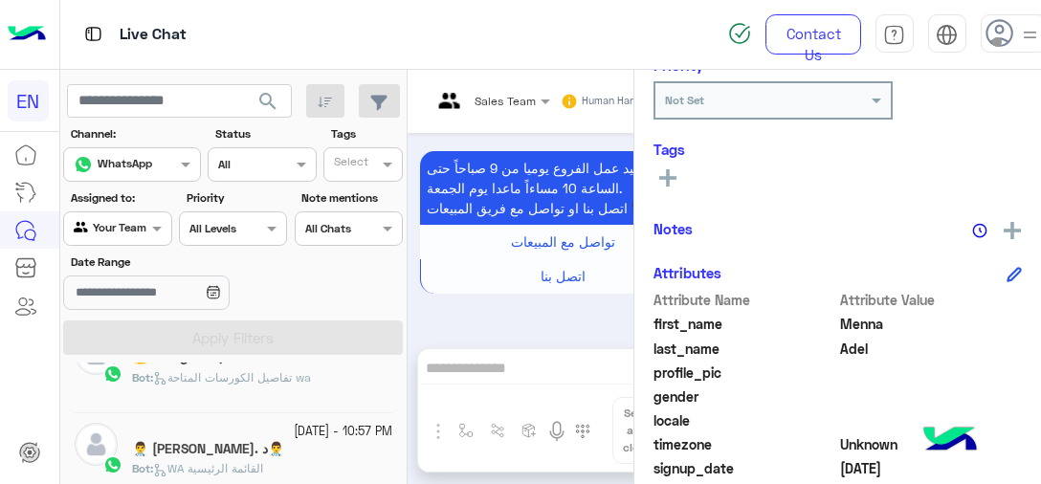
click at [233, 441] on h5 "👨‍⚕️د .[PERSON_NAME] 👨‍⚕️" at bounding box center [208, 449] width 152 height 16
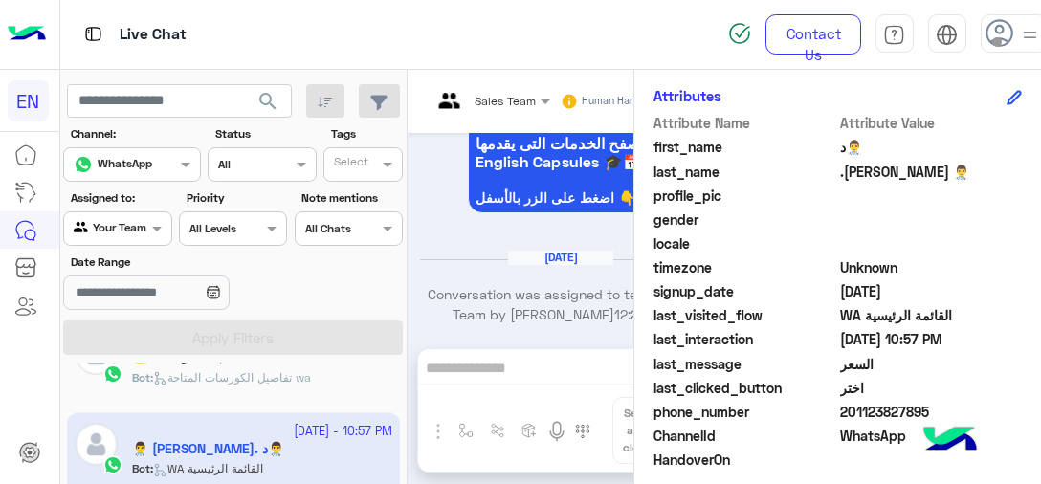
scroll to position [462, 0]
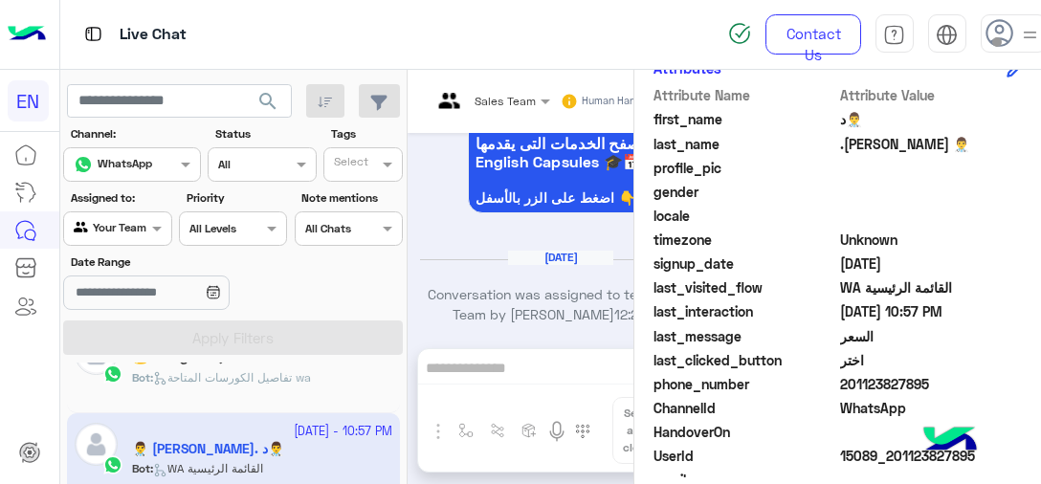
click at [856, 379] on span "201123827895" at bounding box center [931, 384] width 183 height 20
click at [901, 144] on span ".[PERSON_NAME] 👨‍⚕️" at bounding box center [931, 144] width 183 height 20
drag, startPoint x: 975, startPoint y: 136, endPoint x: 867, endPoint y: 147, distance: 108.8
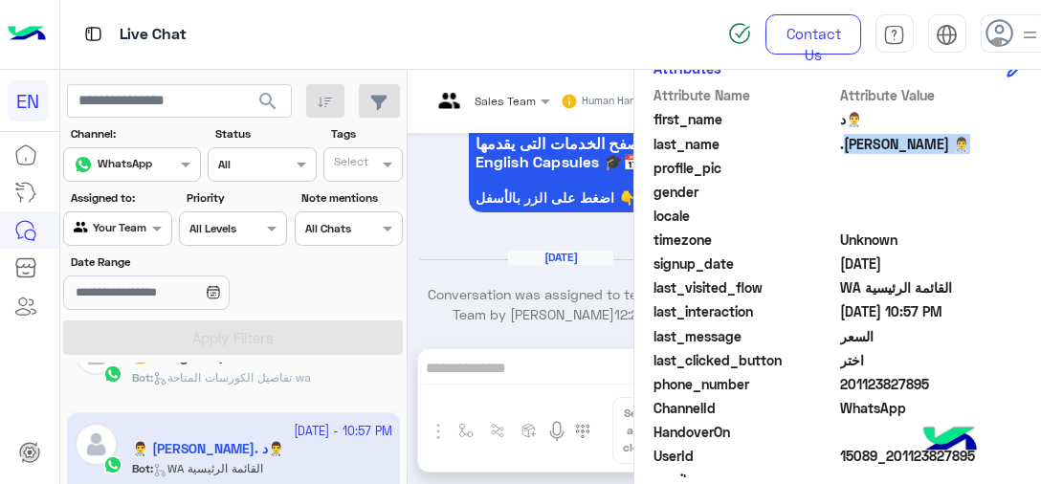
click at [867, 147] on span ".[PERSON_NAME] 👨‍⚕️" at bounding box center [931, 144] width 183 height 20
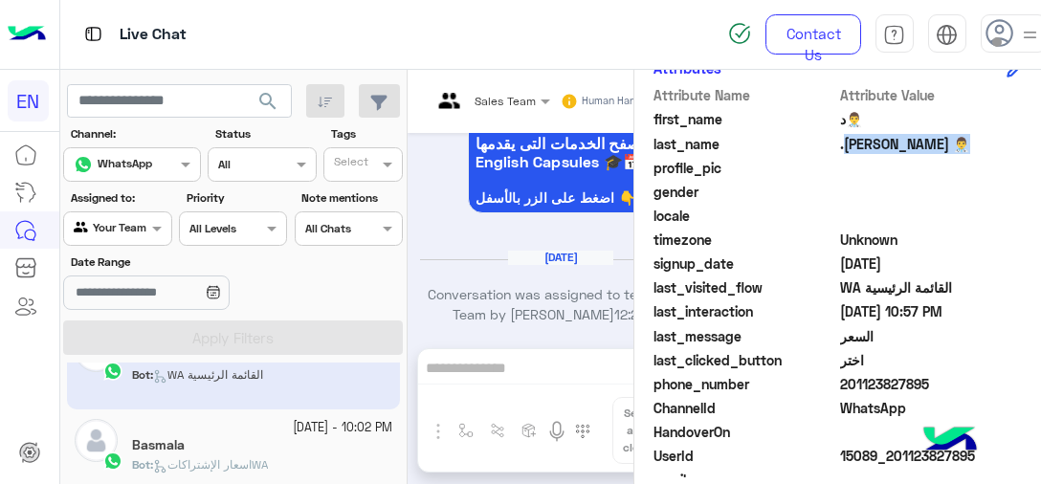
scroll to position [1055, 0]
click at [252, 444] on div "Basmala" at bounding box center [262, 445] width 260 height 20
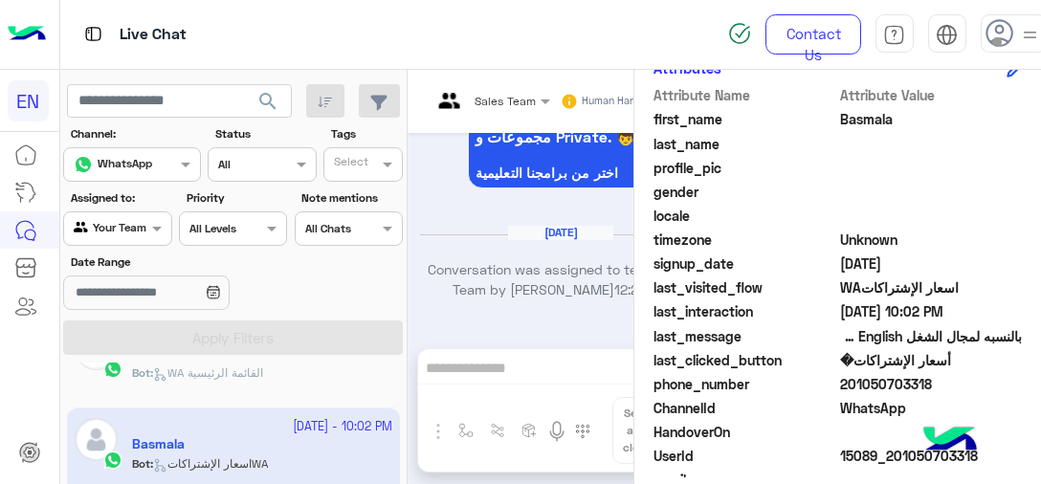
scroll to position [1799, 0]
click at [198, 446] on app-inbox-user "[DATE] - 10:02 PM Basmala Bot : اسعار الإشتراكاتWA" at bounding box center [233, 454] width 333 height 90
click at [199, 445] on app-inbox-user "[DATE] - 10:02 PM Basmala Bot : اسعار الإشتراكاتWA" at bounding box center [233, 454] width 333 height 90
click at [169, 465] on app-inbox-user "[DATE] - 10:02 PM Basmala Bot : اسعار الإشتراكاتWA" at bounding box center [233, 454] width 333 height 90
drag, startPoint x: 841, startPoint y: 382, endPoint x: 978, endPoint y: 375, distance: 137.0
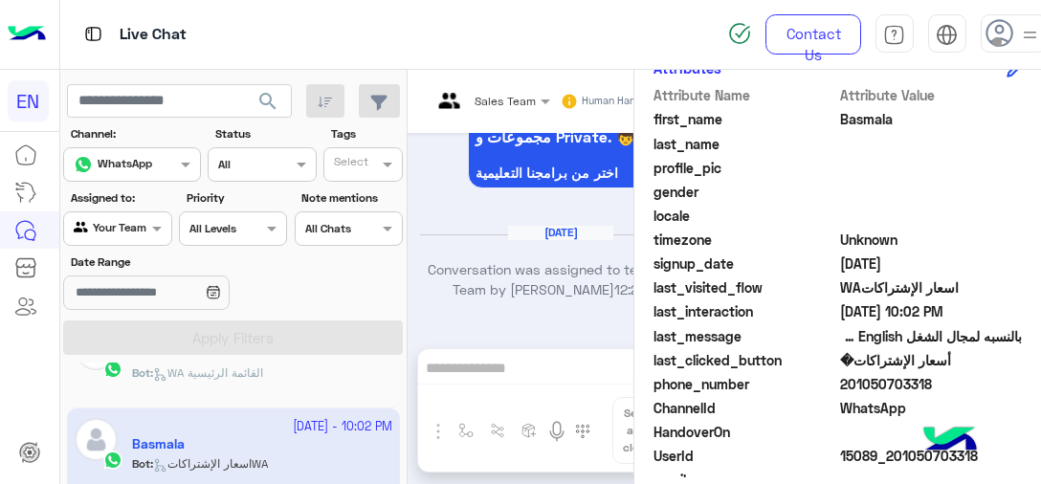
click at [978, 375] on span "201050703318" at bounding box center [931, 384] width 183 height 20
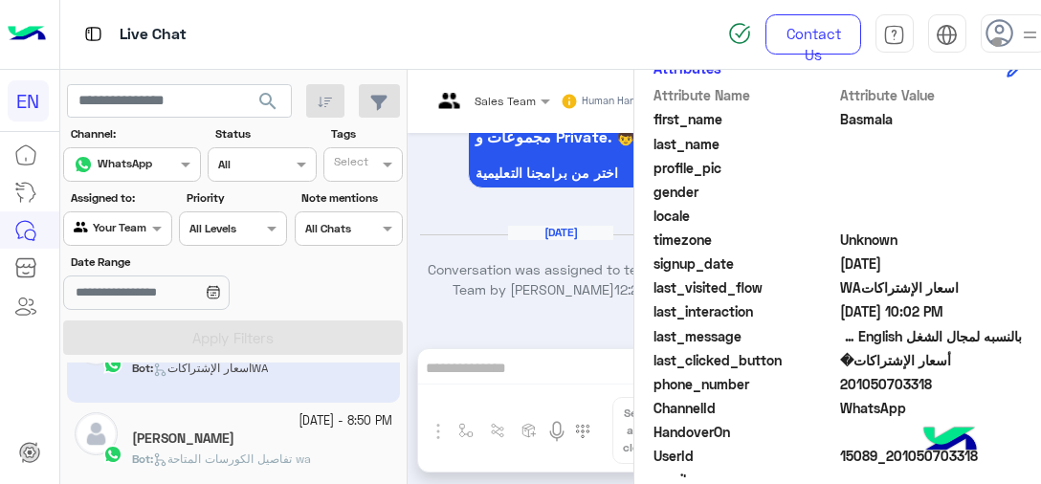
click at [226, 451] on p "Bot : تفاصيل الكورسات المتاحة wa" at bounding box center [221, 459] width 179 height 17
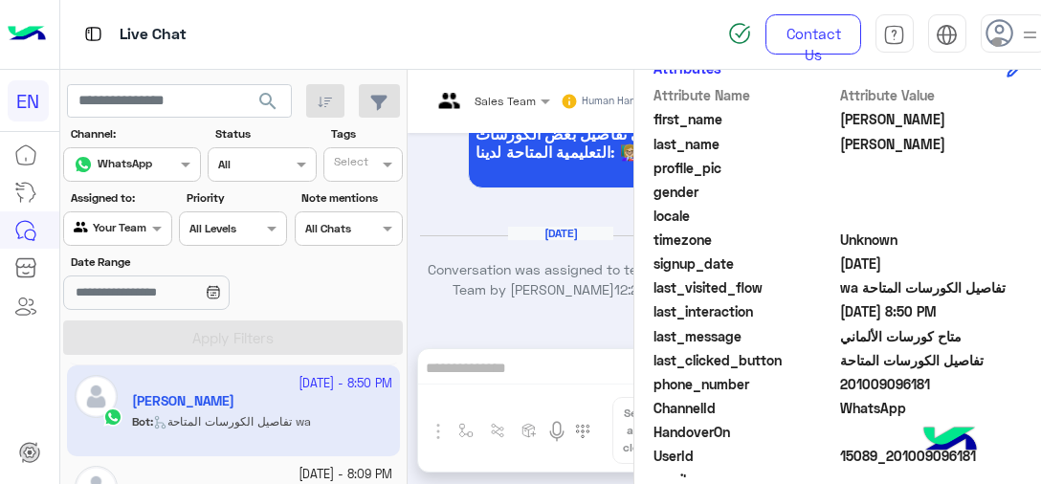
scroll to position [1246, 0]
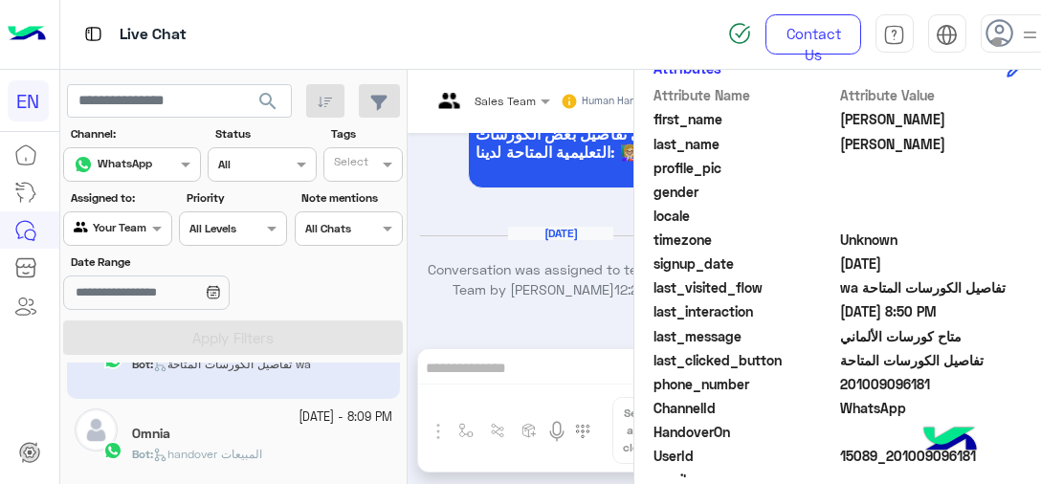
click at [241, 438] on div "Omnia" at bounding box center [262, 436] width 260 height 20
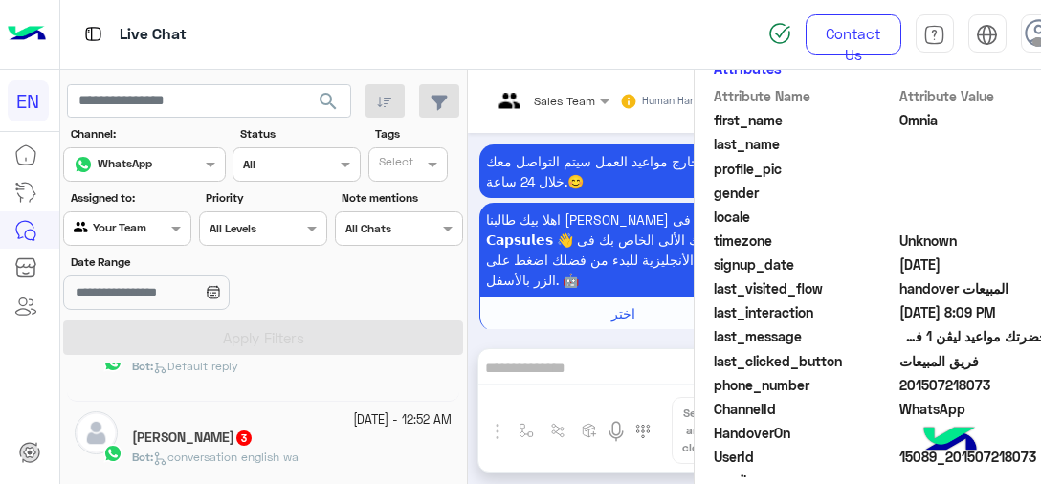
scroll to position [9, 0]
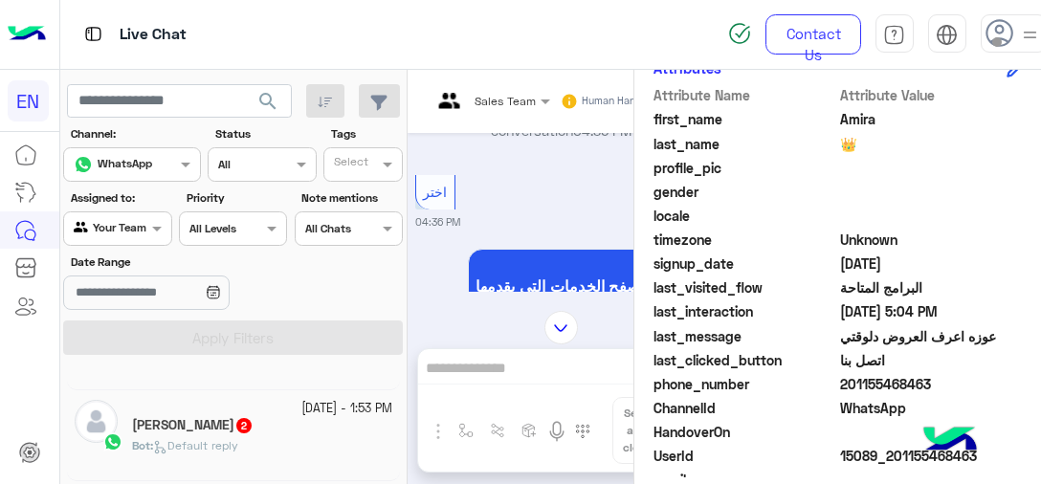
scroll to position [96, 0]
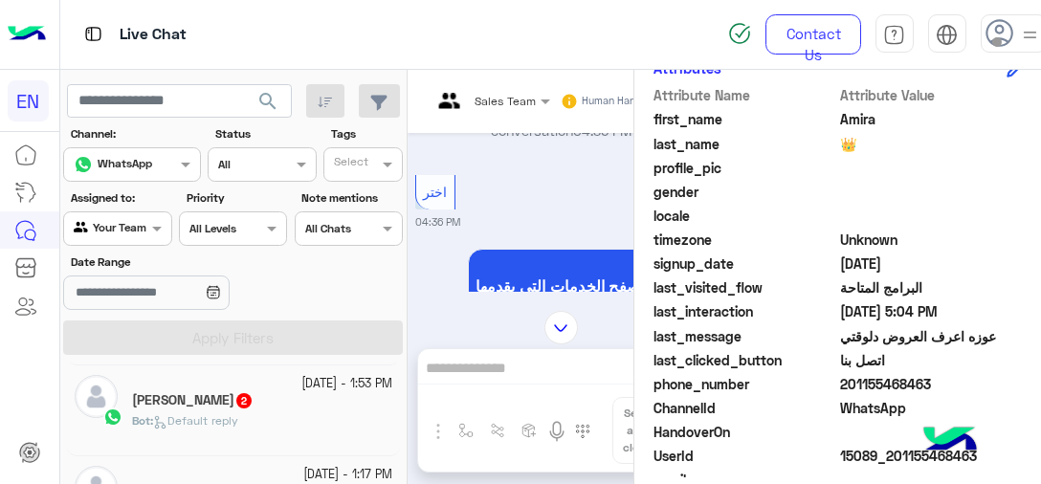
click at [263, 414] on div "Bot : Default reply" at bounding box center [262, 429] width 260 height 33
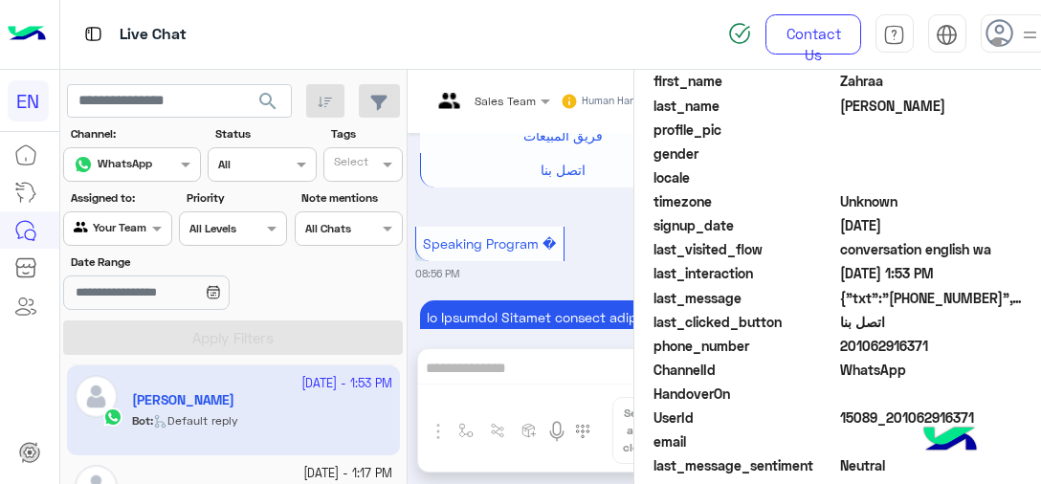
scroll to position [3479, 0]
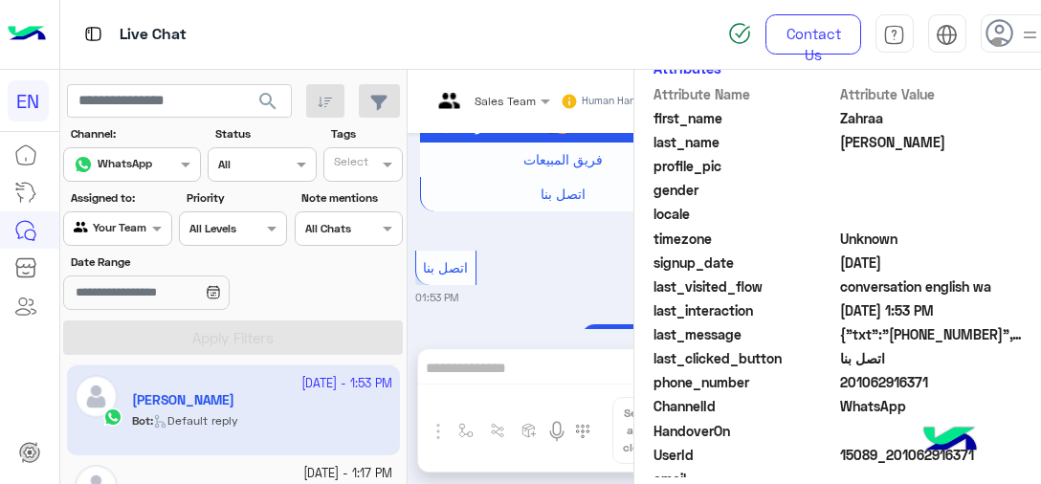
click at [880, 382] on span "201062916371" at bounding box center [931, 382] width 183 height 20
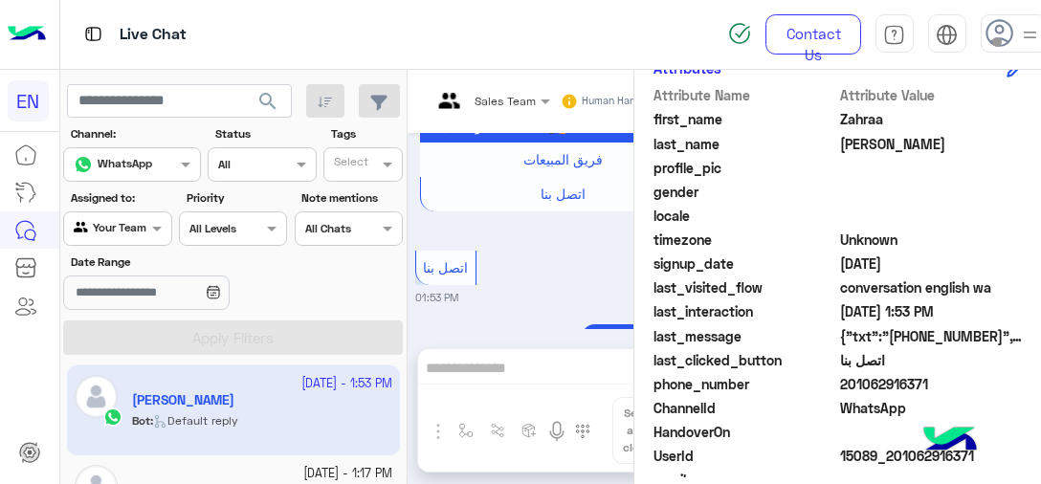
click at [739, 234] on span "timezone" at bounding box center [745, 240] width 183 height 20
